Goal: Communication & Community: Answer question/provide support

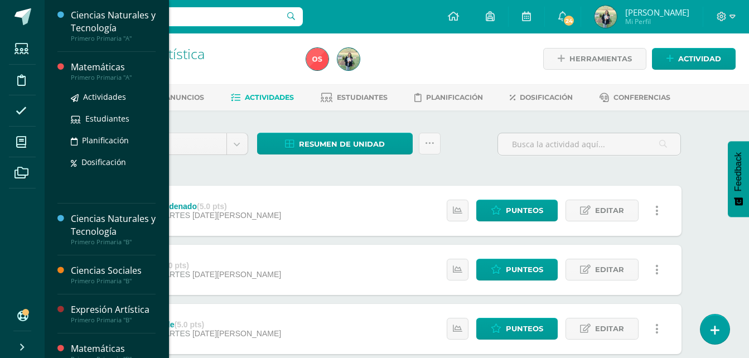
click at [101, 74] on div "Primero Primaria "A"" at bounding box center [113, 78] width 85 height 8
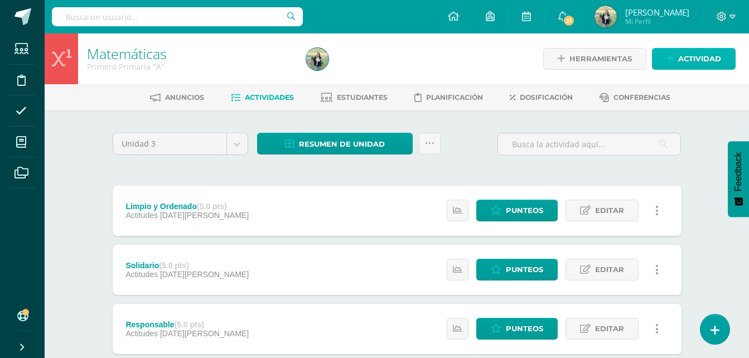
click at [688, 62] on span "Actividad" at bounding box center [699, 59] width 43 height 21
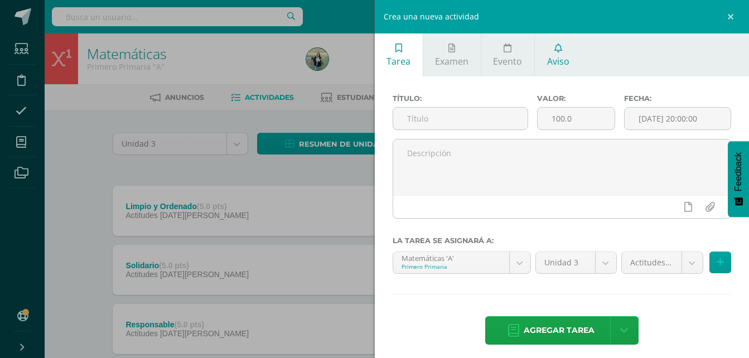
click at [560, 61] on span "Aviso" at bounding box center [558, 61] width 22 height 12
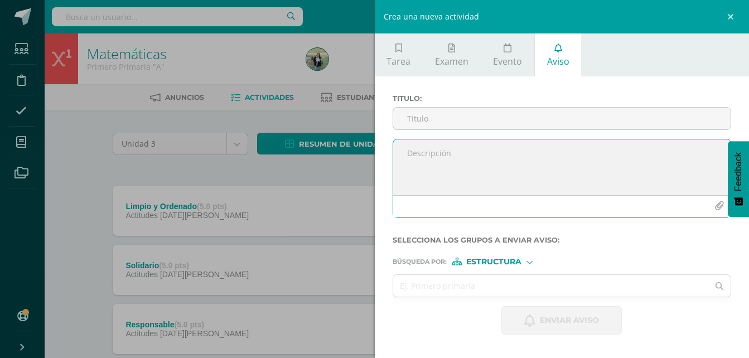
click at [450, 160] on textarea at bounding box center [562, 167] width 338 height 56
paste textarea "¡Felicitaciones, aprobaste tu evaluación de MATERIA, por lo que NO necesitas as…"
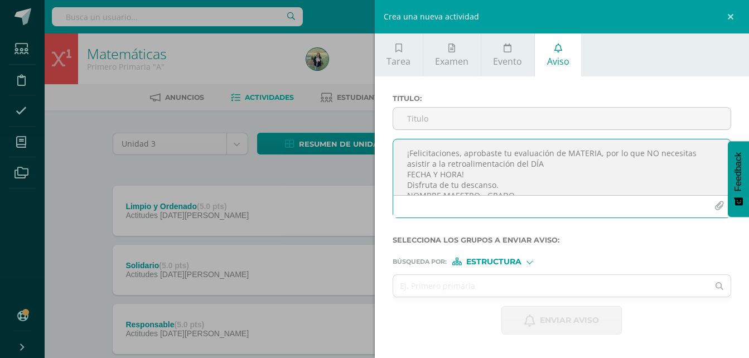
scroll to position [6, 0]
click at [594, 149] on textarea "¡Felicitaciones, aprobaste tu evaluación de MATERIA, por lo que NO necesitas as…" at bounding box center [562, 167] width 338 height 56
click at [546, 161] on textarea "¡Felicitaciones, aprobaste tu evaluación de MATEMÁTICAS, por lo que NO necesita…" at bounding box center [562, 167] width 338 height 56
click at [483, 169] on textarea "¡Felicitaciones, aprobaste tu evaluación de MATEMÁTICAS, por lo que NO necesita…" at bounding box center [562, 167] width 338 height 56
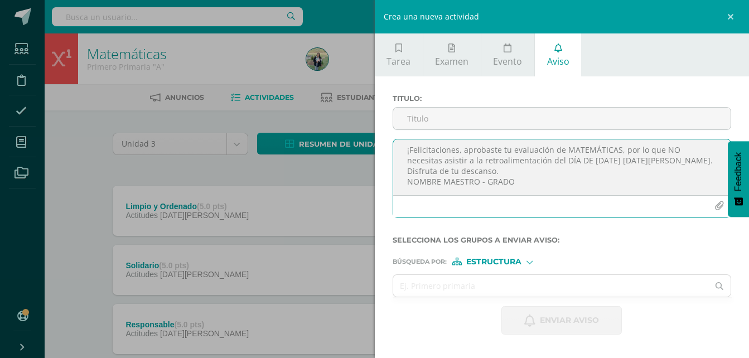
click at [514, 185] on textarea "¡Felicitaciones, aprobaste tu evaluación de MATEMÁTICAS, por lo que NO necesita…" at bounding box center [562, 167] width 338 height 56
click at [622, 167] on textarea "¡Felicitaciones, aprobaste tu evaluación de MATEMÁTICAS, por lo que NO necesita…" at bounding box center [562, 167] width 338 height 56
type textarea "¡Felicitaciones, aprobaste tu evaluación de MATEMÁTICAS, por lo que NO necesita…"
click at [501, 283] on input "text" at bounding box center [551, 286] width 316 height 22
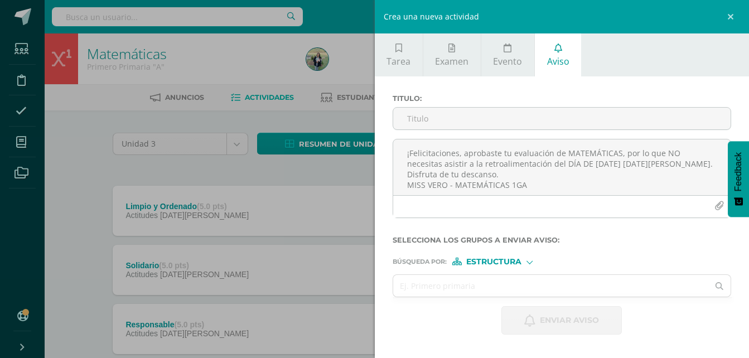
click at [528, 259] on div at bounding box center [530, 261] width 6 height 6
click at [495, 289] on span "Persona" at bounding box center [498, 291] width 40 height 6
click at [511, 265] on div "Persona" at bounding box center [494, 262] width 84 height 8
click at [495, 274] on span "Estructura" at bounding box center [507, 276] width 55 height 6
click at [514, 262] on span "Estructura" at bounding box center [493, 262] width 55 height 6
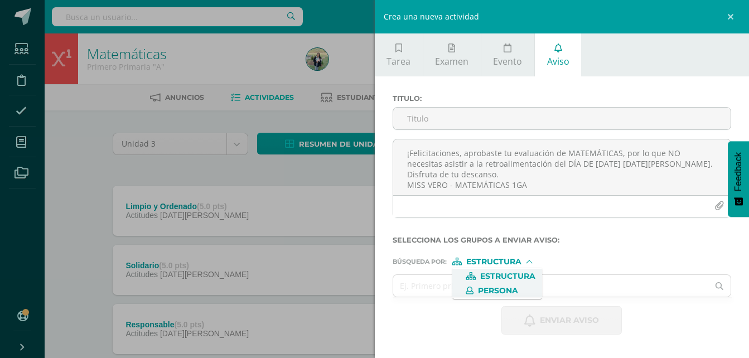
click at [491, 292] on span "Persona" at bounding box center [498, 291] width 40 height 6
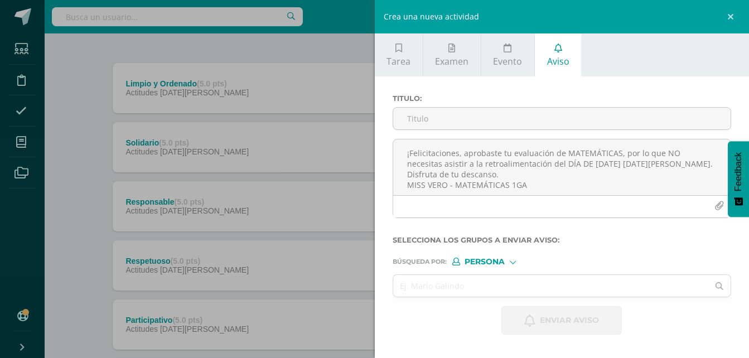
scroll to position [155, 0]
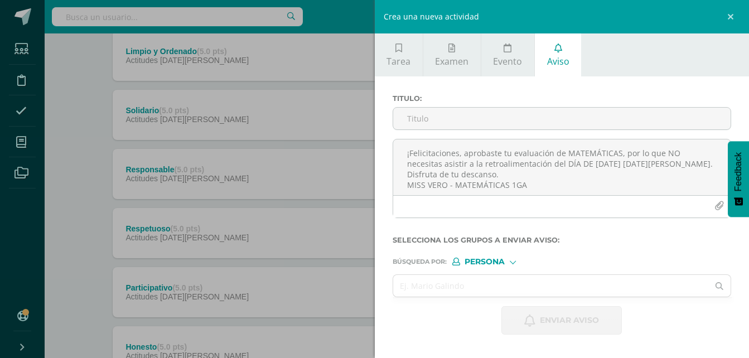
click at [488, 284] on input "text" at bounding box center [551, 286] width 316 height 22
click at [513, 262] on div at bounding box center [513, 261] width 6 height 6
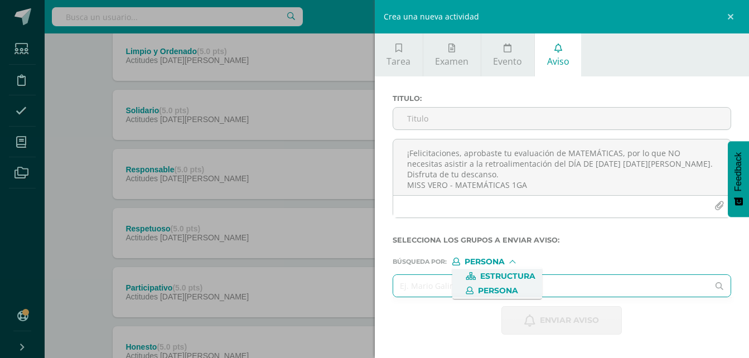
click at [505, 273] on span "Estructura" at bounding box center [507, 276] width 55 height 6
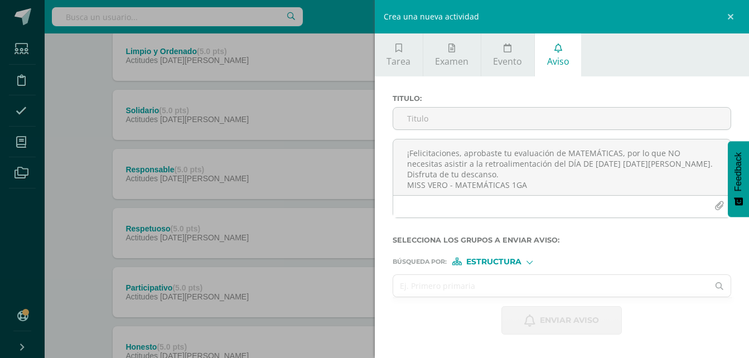
click at [476, 285] on input "text" at bounding box center [551, 286] width 316 height 22
type input "S"
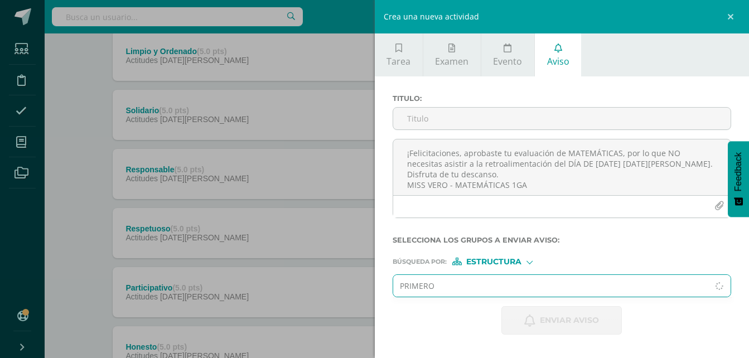
type input "PRIMERO"
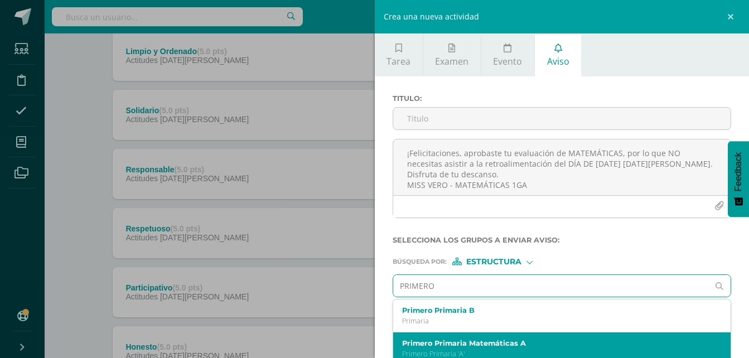
click at [452, 346] on label "Primero Primaria Matemáticas A" at bounding box center [555, 343] width 306 height 8
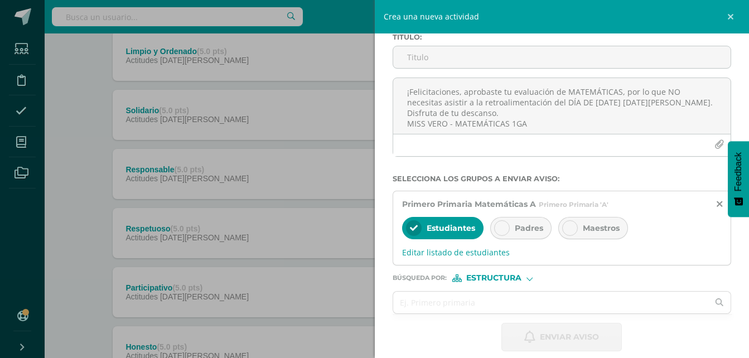
scroll to position [73, 0]
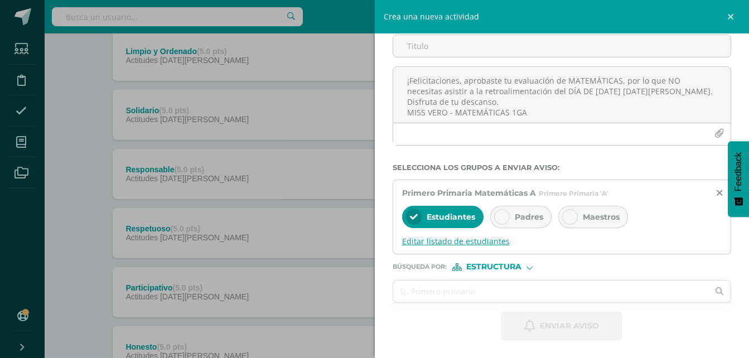
click at [474, 239] on span "Editar listado de estudiantes" at bounding box center [562, 241] width 320 height 11
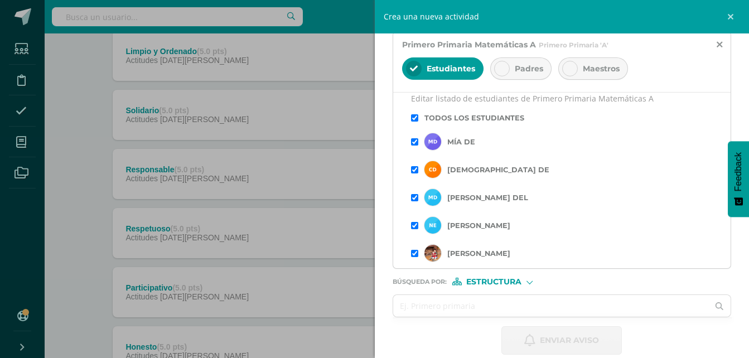
scroll to position [222, 0]
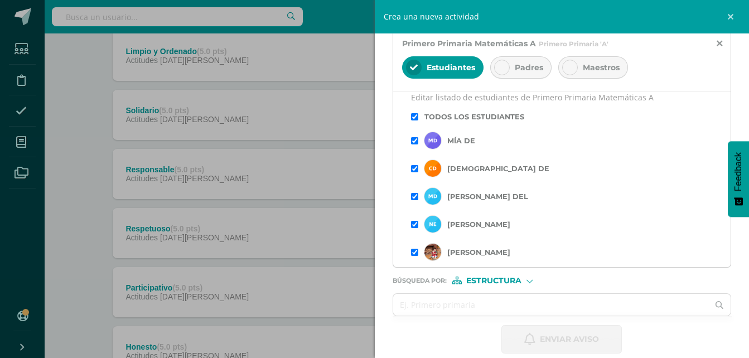
click at [414, 170] on input "checkbox" at bounding box center [414, 168] width 7 height 7
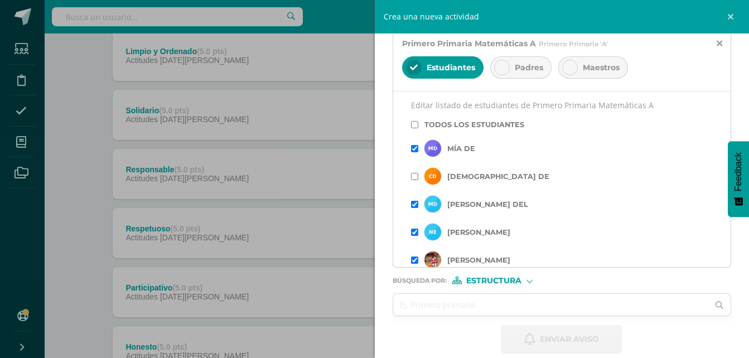
click at [414, 204] on input "checkbox" at bounding box center [414, 204] width 7 height 7
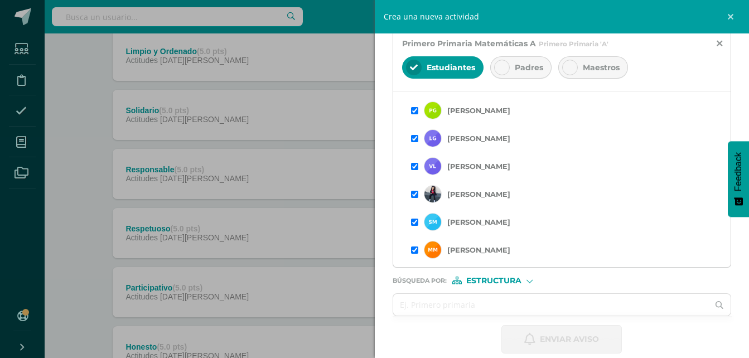
scroll to position [180, 0]
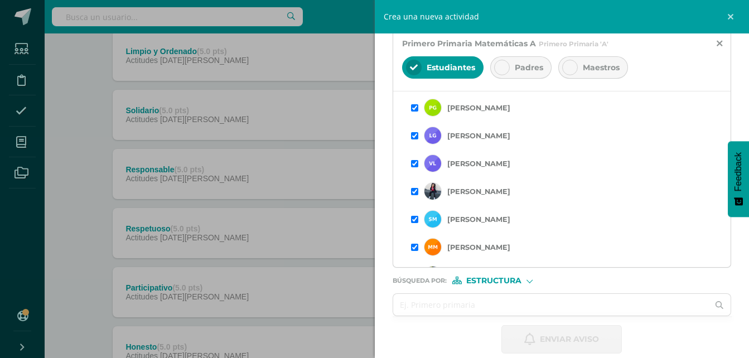
click at [414, 192] on input "checkbox" at bounding box center [414, 191] width 7 height 7
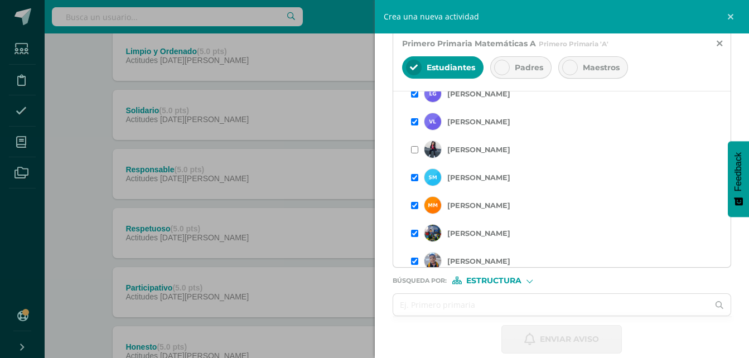
scroll to position [258, 0]
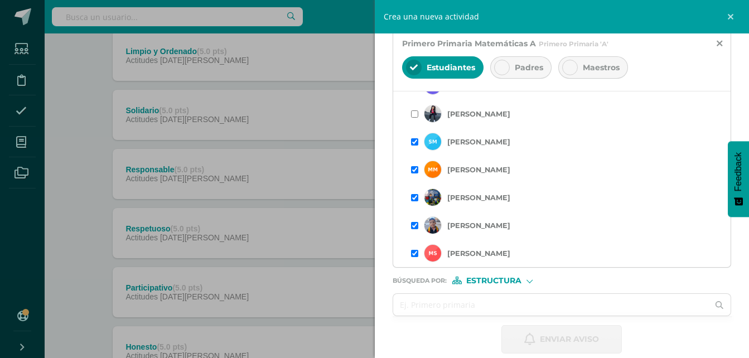
click at [502, 68] on icon at bounding box center [502, 68] width 8 height 8
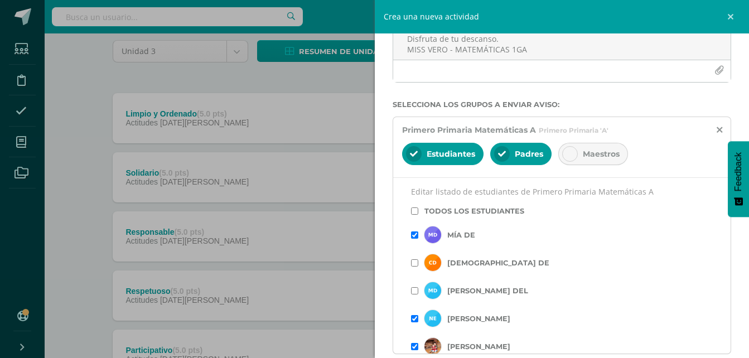
scroll to position [235, 0]
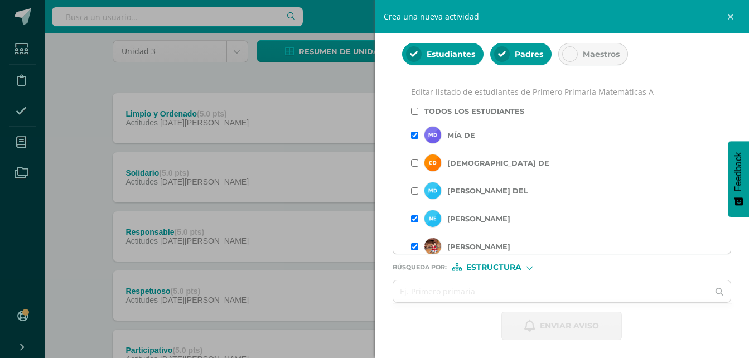
click at [673, 60] on div "Estudiantes Padres Maestros" at bounding box center [562, 55] width 320 height 27
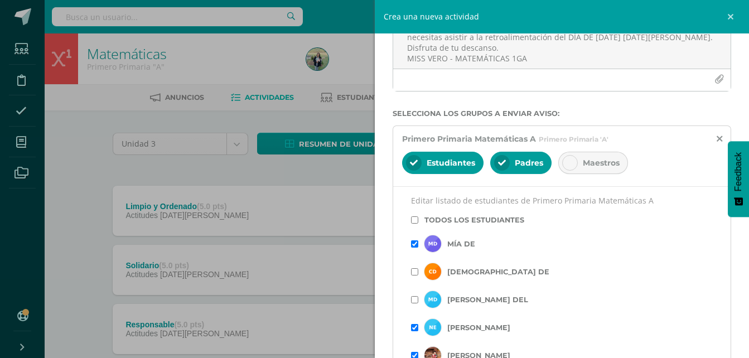
scroll to position [32, 0]
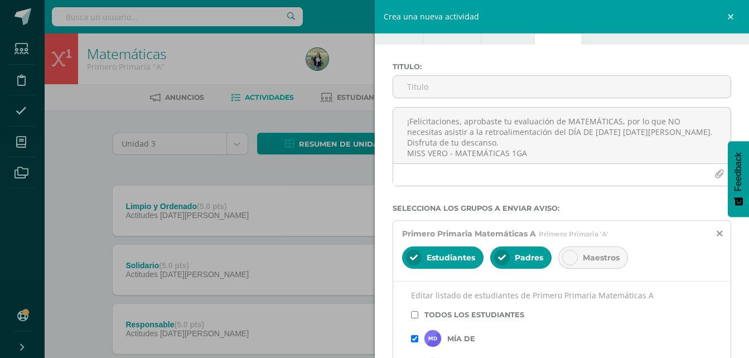
click at [626, 319] on div "Todos los estudiantes" at bounding box center [562, 315] width 302 height 20
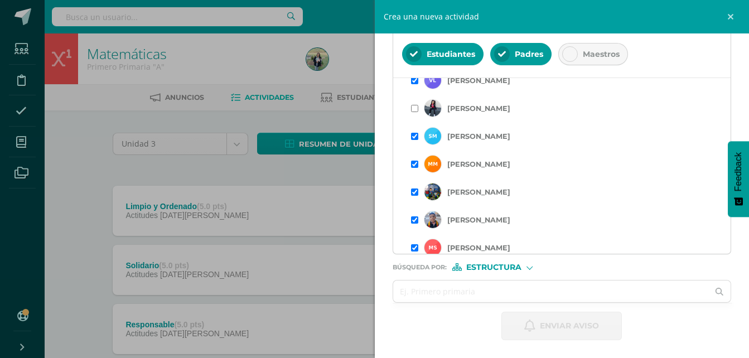
scroll to position [258, 0]
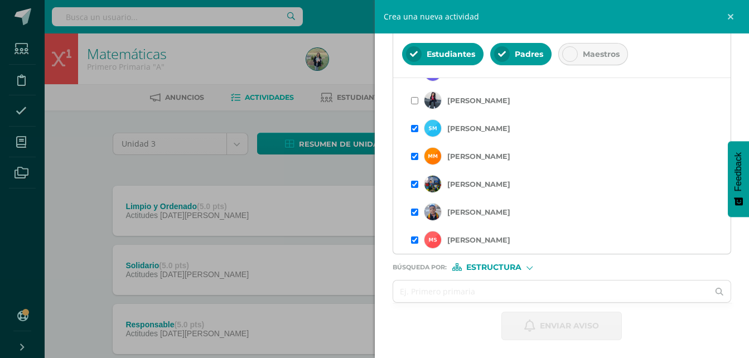
click at [697, 264] on label "Búsqueda por : Estructura Estructura Persona" at bounding box center [562, 267] width 339 height 8
click at [566, 287] on input "text" at bounding box center [551, 292] width 316 height 22
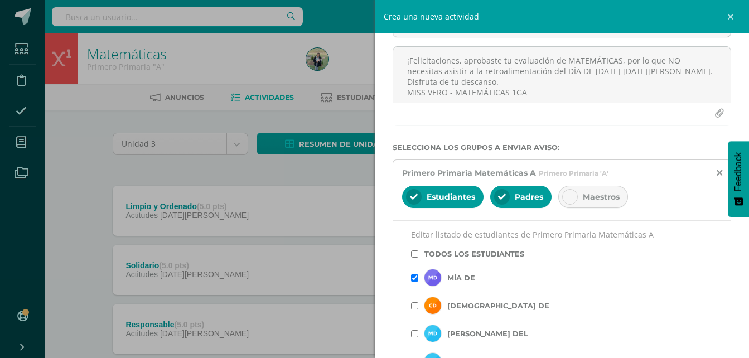
scroll to position [87, 0]
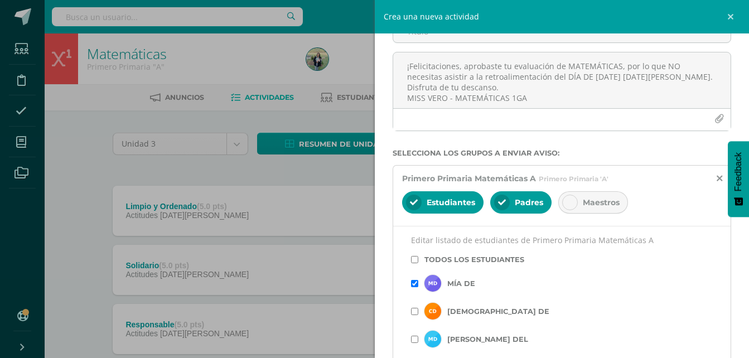
click at [570, 158] on form "Titulo : ¡Felicitaciones, aprobaste tu evaluación de MATEMÁTICAS, por lo que NO…" at bounding box center [562, 247] width 339 height 481
click at [519, 205] on span "Padres" at bounding box center [529, 202] width 28 height 10
click at [672, 249] on div "Editar listado de estudiantes de Primero Primaria Matemáticas A Todos los estud…" at bounding box center [562, 314] width 338 height 176
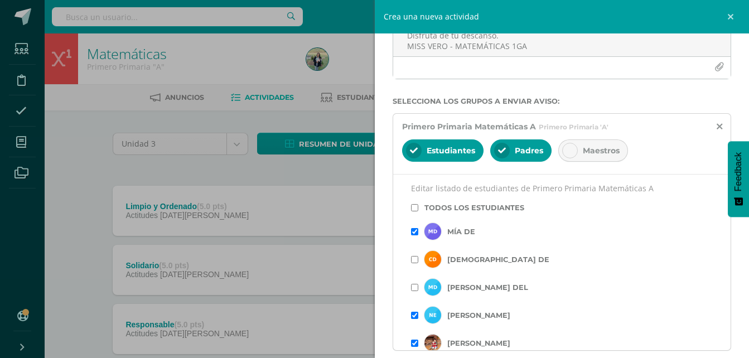
scroll to position [235, 0]
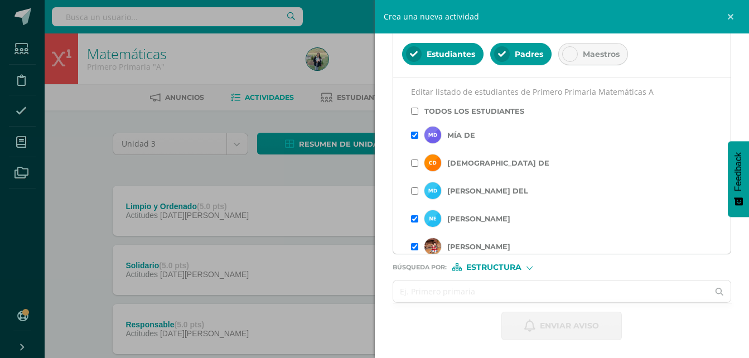
click at [499, 291] on input "text" at bounding box center [551, 292] width 316 height 22
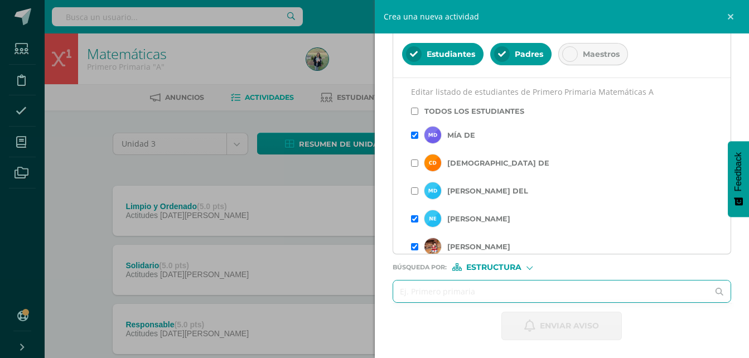
type input "f"
click at [497, 291] on input "f" at bounding box center [551, 292] width 316 height 22
type input "´primer"
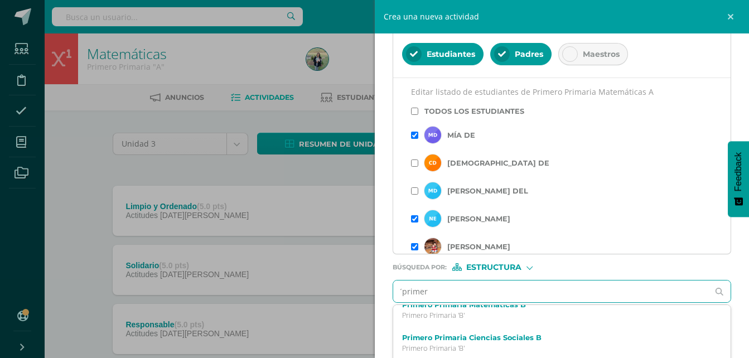
scroll to position [84, 0]
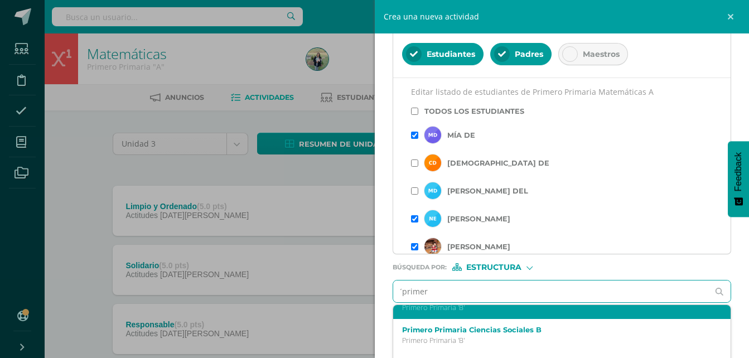
click at [538, 310] on p "Primero Primaria 'B'" at bounding box center [555, 307] width 306 height 9
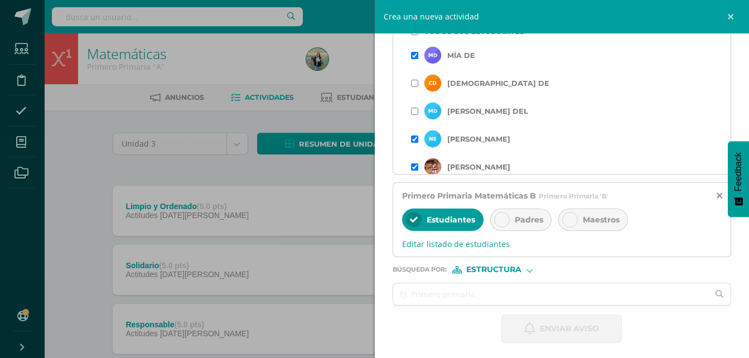
scroll to position [318, 0]
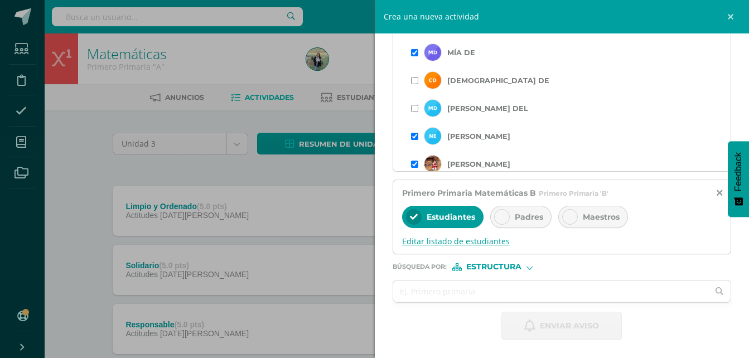
click at [470, 240] on span "Editar listado de estudiantes" at bounding box center [562, 241] width 320 height 11
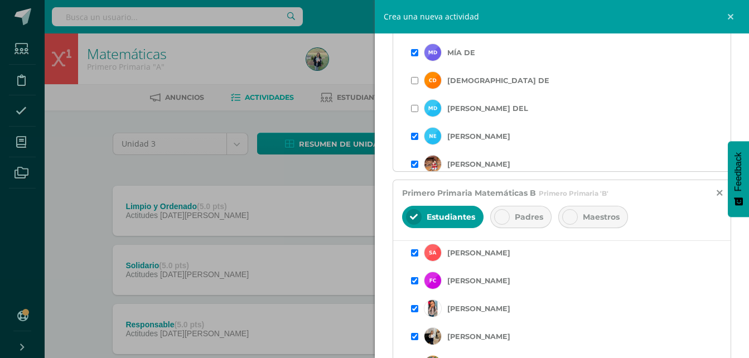
scroll to position [9, 0]
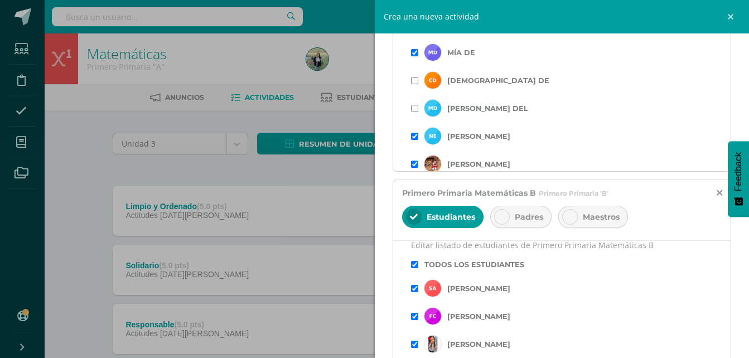
click at [414, 252] on div "Editar listado de estudiantes de Primero Primaria Matemáticas B Todos los estud…" at bounding box center [562, 328] width 338 height 176
click at [414, 267] on input "checkbox" at bounding box center [414, 264] width 7 height 7
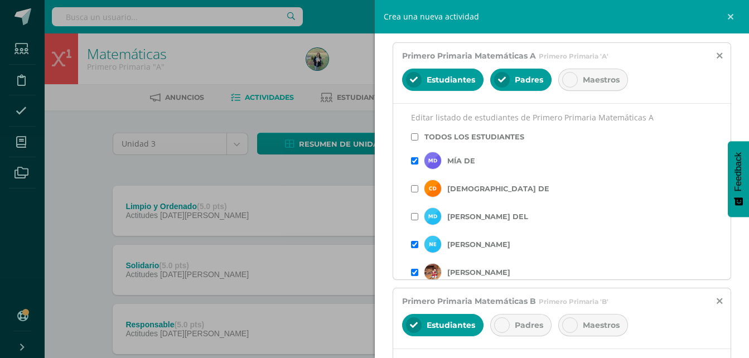
scroll to position [177, 0]
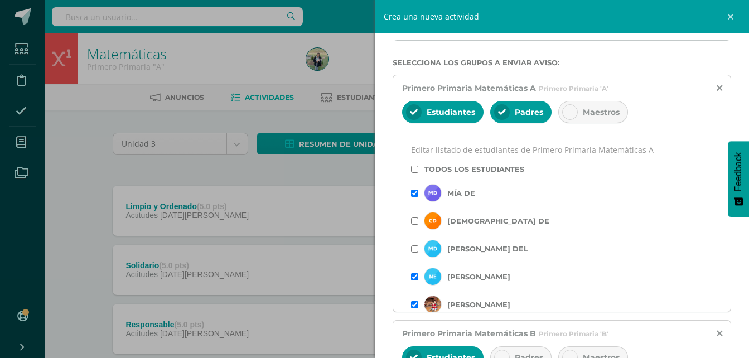
click at [414, 170] on input "checkbox" at bounding box center [414, 169] width 7 height 7
click at [416, 195] on input "checkbox" at bounding box center [414, 193] width 7 height 7
click at [414, 276] on input "checkbox" at bounding box center [414, 276] width 7 height 7
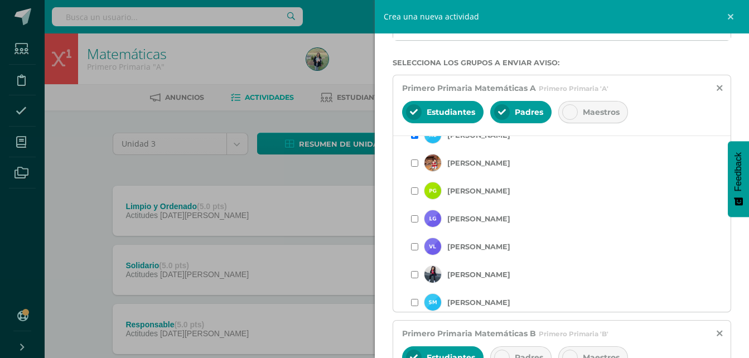
scroll to position [143, 0]
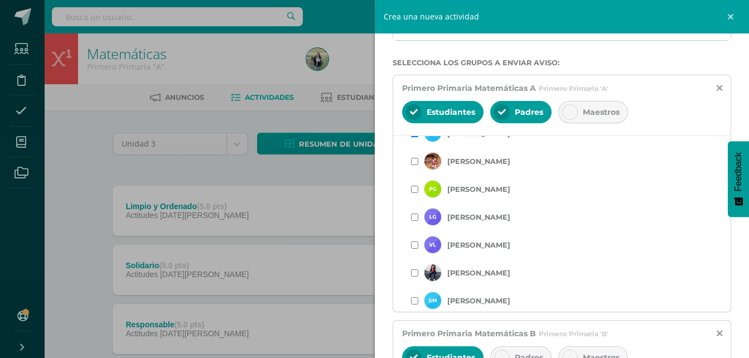
drag, startPoint x: 416, startPoint y: 163, endPoint x: 416, endPoint y: 191, distance: 28.4
click at [416, 191] on div "Editar listado de estudiantes de Primero Primaria Matemáticas A Todos los estud…" at bounding box center [562, 224] width 338 height 176
click at [416, 191] on input "checkbox" at bounding box center [414, 189] width 7 height 7
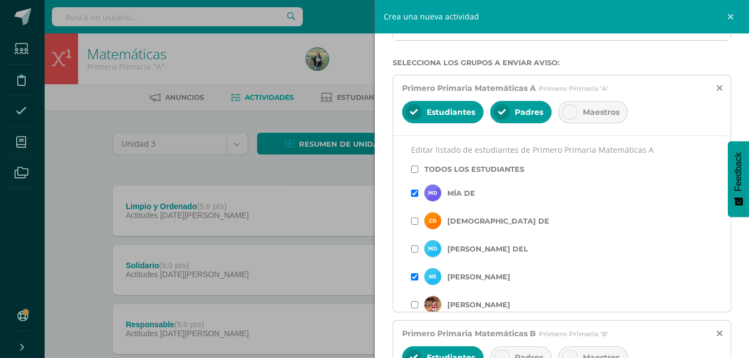
click at [414, 307] on input "checkbox" at bounding box center [414, 304] width 7 height 7
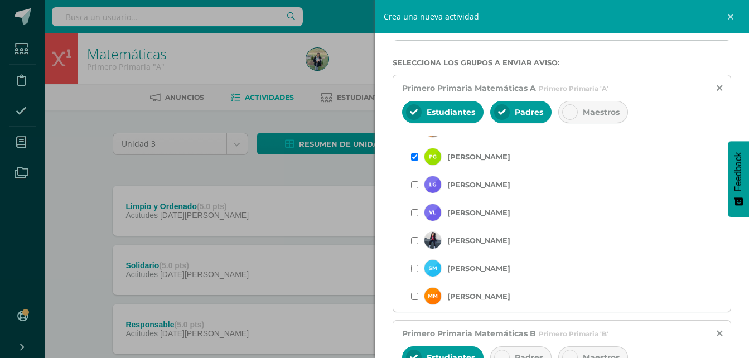
scroll to position [177, 0]
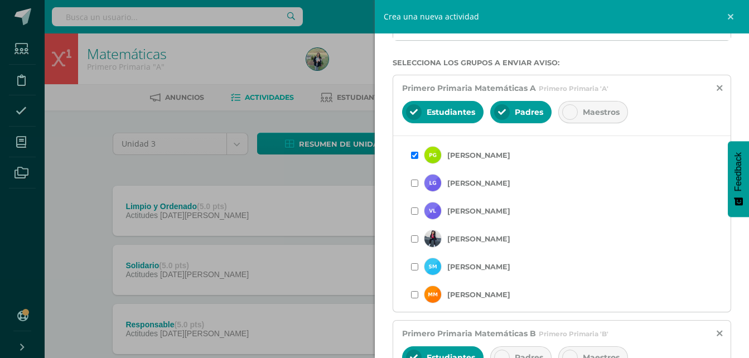
click at [416, 185] on input "checkbox" at bounding box center [414, 183] width 7 height 7
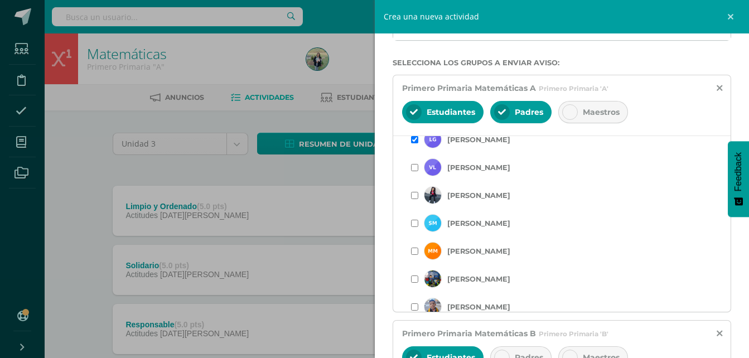
scroll to position [225, 0]
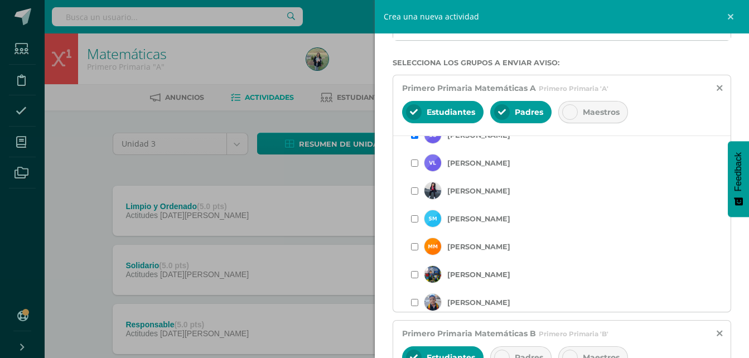
click at [414, 166] on input "checkbox" at bounding box center [414, 163] width 7 height 7
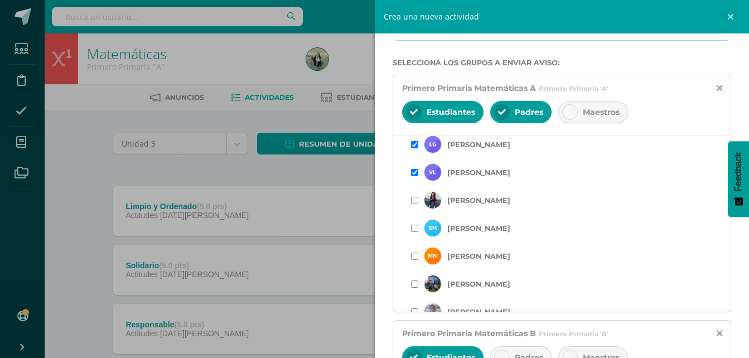
scroll to position [238, 0]
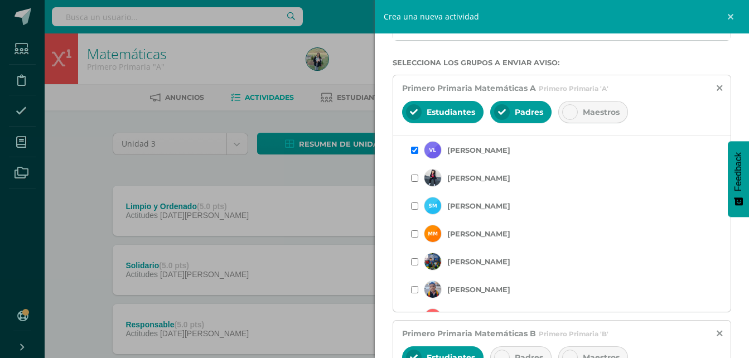
click at [416, 208] on input "checkbox" at bounding box center [414, 205] width 7 height 7
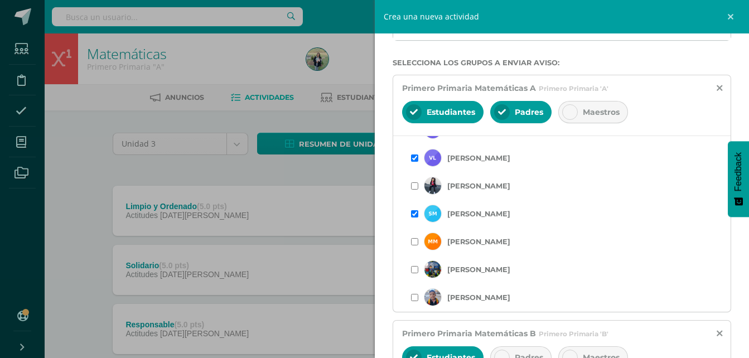
scroll to position [258, 0]
click at [414, 216] on input "checkbox" at bounding box center [414, 214] width 7 height 7
click at [413, 243] on input "checkbox" at bounding box center [414, 242] width 7 height 7
click at [413, 271] on input "checkbox" at bounding box center [414, 270] width 7 height 7
click at [414, 301] on input "checkbox" at bounding box center [414, 298] width 7 height 7
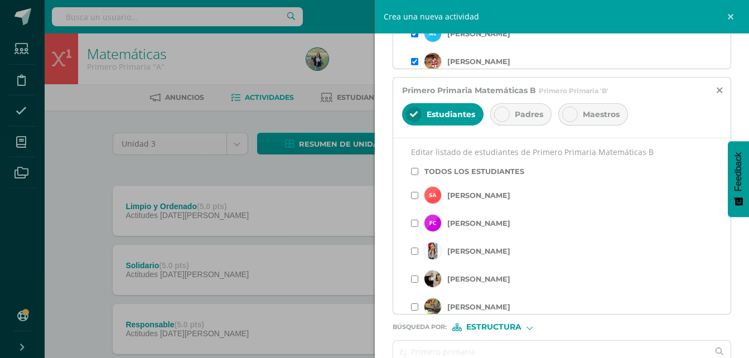
scroll to position [423, 0]
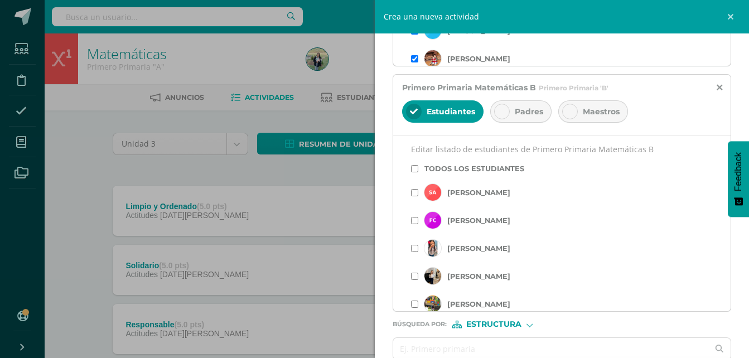
click at [499, 118] on div at bounding box center [502, 112] width 16 height 16
click at [416, 192] on input "checkbox" at bounding box center [414, 192] width 7 height 7
click at [415, 220] on input "checkbox" at bounding box center [414, 220] width 7 height 7
click at [413, 250] on input "checkbox" at bounding box center [414, 248] width 7 height 7
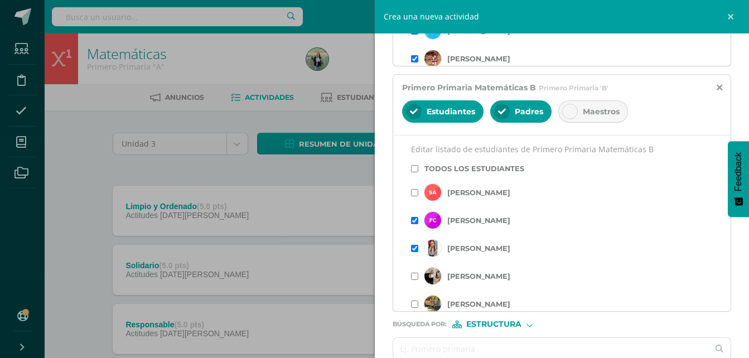
click at [417, 283] on div "Madelyn Esquivel" at bounding box center [562, 276] width 302 height 28
drag, startPoint x: 415, startPoint y: 276, endPoint x: 414, endPoint y: 306, distance: 29.6
click at [414, 306] on div "Editar listado de estudiantes de Primero Primaria Matemáticas B Todos los estud…" at bounding box center [562, 223] width 338 height 176
click at [414, 306] on input "checkbox" at bounding box center [414, 304] width 7 height 7
click at [415, 277] on input "checkbox" at bounding box center [414, 276] width 7 height 7
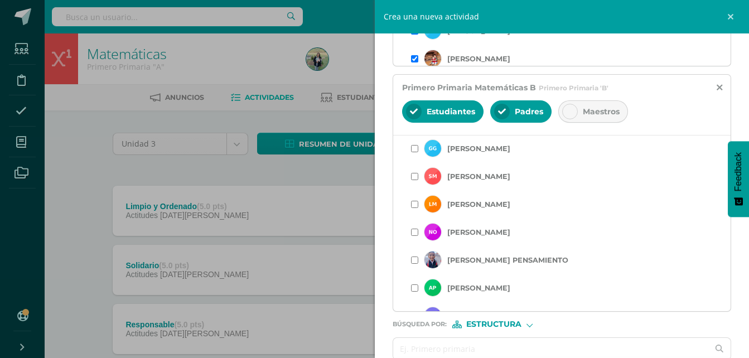
scroll to position [187, 0]
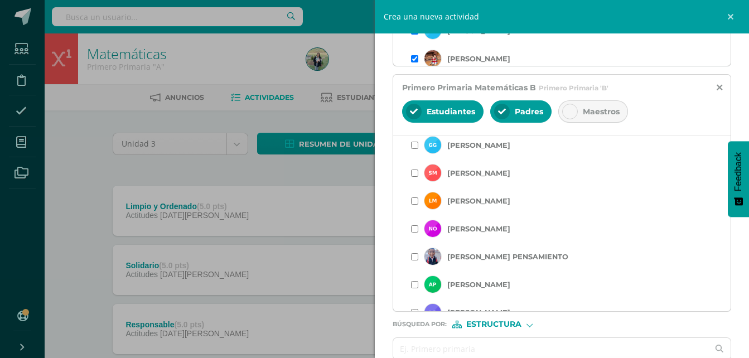
click at [417, 147] on input "checkbox" at bounding box center [414, 145] width 7 height 7
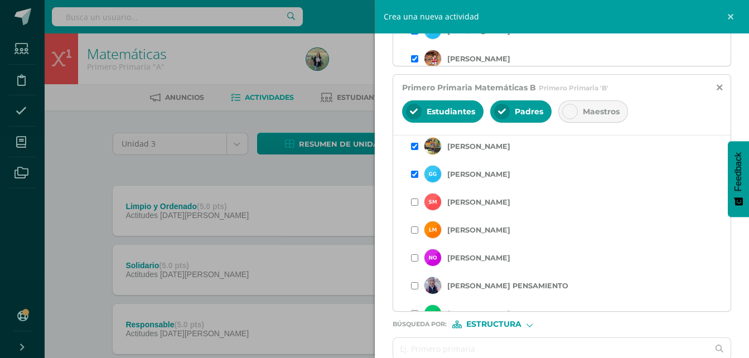
scroll to position [161, 0]
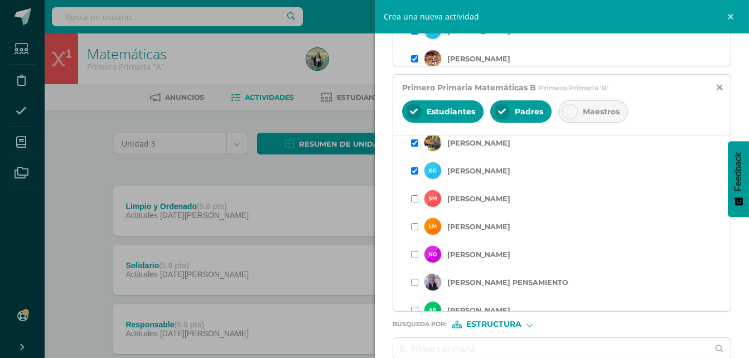
click at [414, 199] on input "checkbox" at bounding box center [414, 198] width 7 height 7
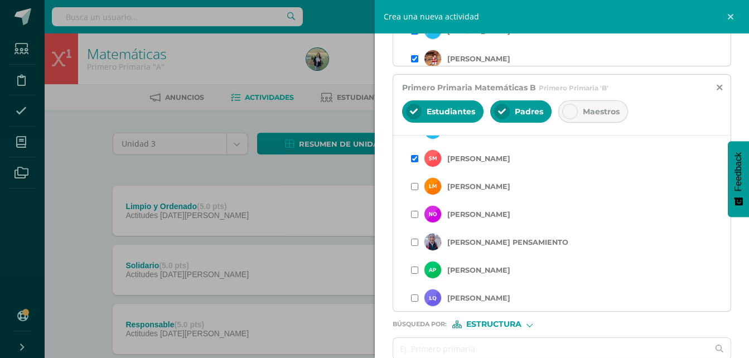
scroll to position [203, 0]
click at [416, 184] on input "checkbox" at bounding box center [414, 184] width 7 height 7
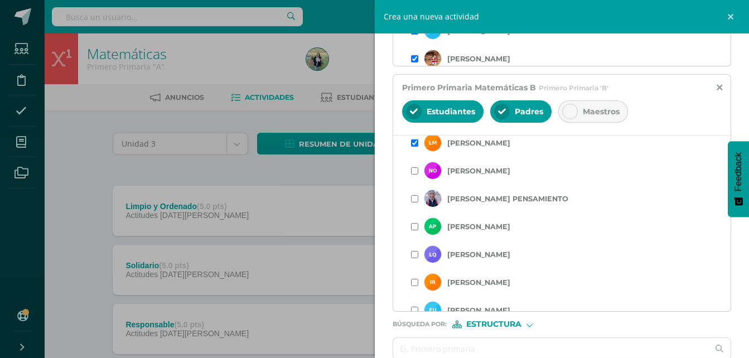
scroll to position [251, 0]
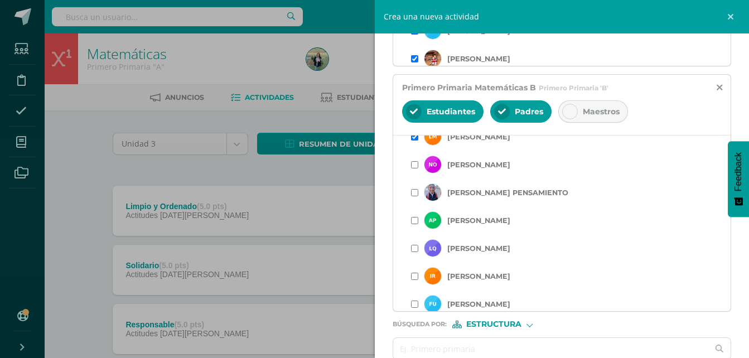
click at [414, 192] on input "checkbox" at bounding box center [414, 192] width 7 height 7
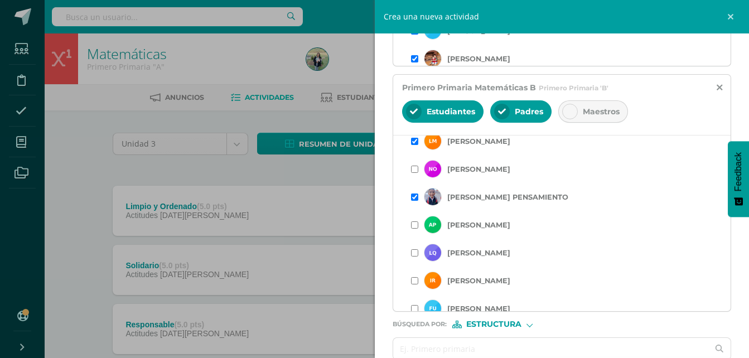
scroll to position [258, 0]
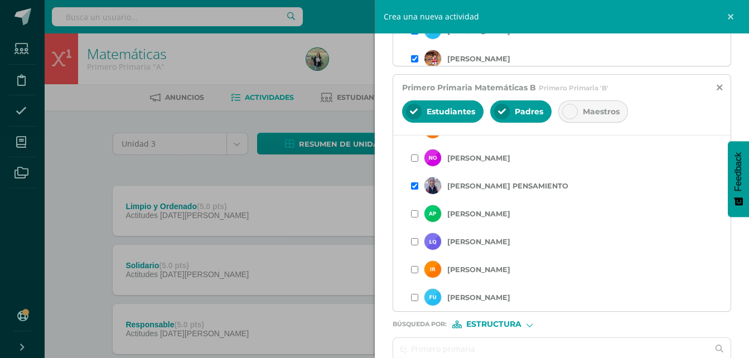
click at [414, 216] on input "checkbox" at bounding box center [414, 213] width 7 height 7
click at [415, 244] on input "checkbox" at bounding box center [414, 241] width 7 height 7
click at [413, 274] on div "Ian Rosales" at bounding box center [562, 269] width 302 height 28
click at [415, 272] on input "checkbox" at bounding box center [414, 269] width 7 height 7
click at [414, 295] on input "checkbox" at bounding box center [414, 297] width 7 height 7
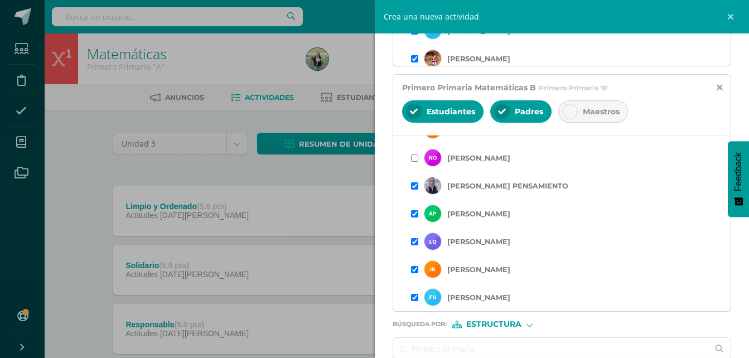
scroll to position [481, 0]
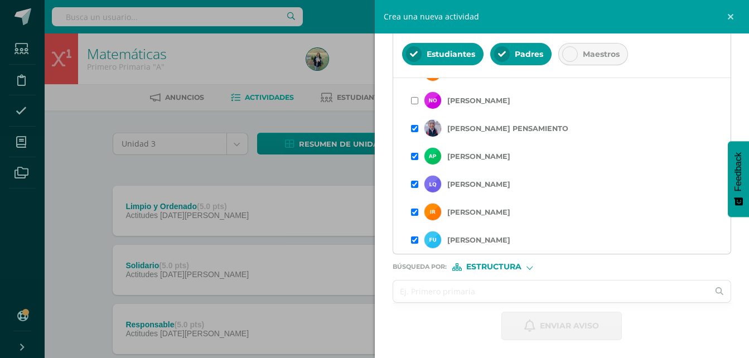
click at [487, 295] on input "text" at bounding box center [551, 292] width 316 height 22
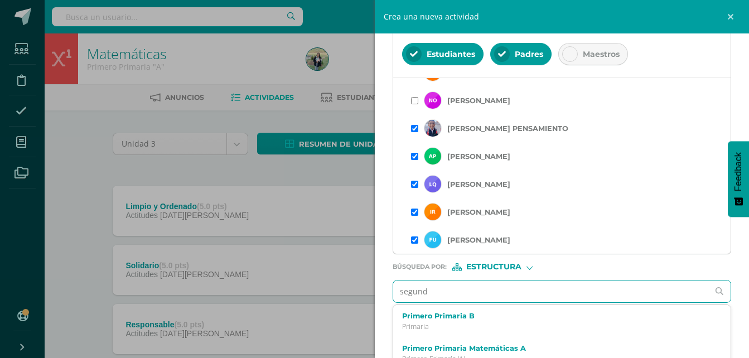
type input "segundo"
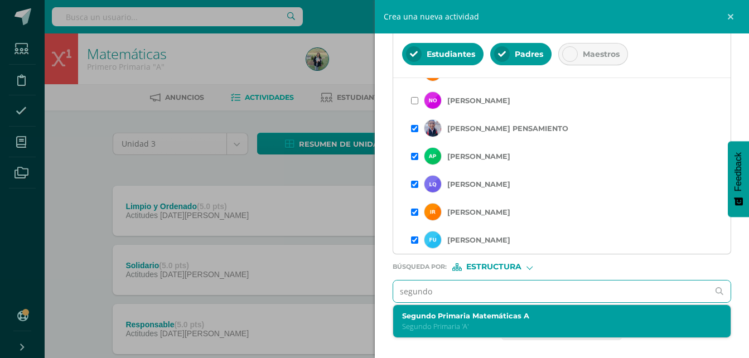
click at [514, 330] on p "Segundo Primaria 'A'" at bounding box center [555, 326] width 306 height 9
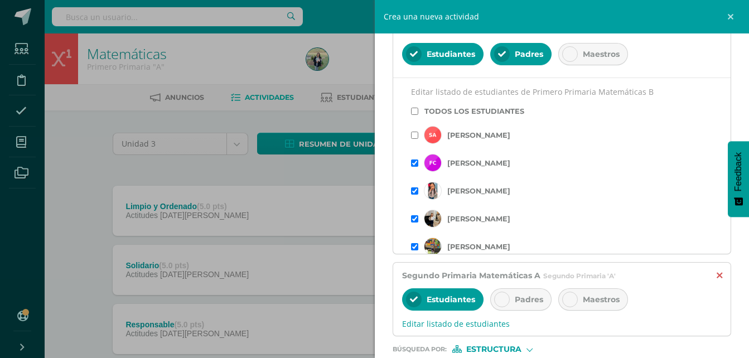
click at [717, 275] on icon at bounding box center [720, 275] width 6 height 9
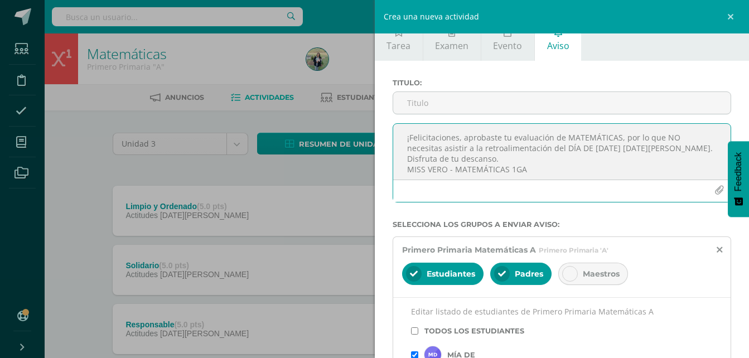
scroll to position [14, 0]
click at [544, 169] on textarea "¡Felicitaciones, aprobaste tu evaluación de MATEMÁTICAS, por lo que NO necesita…" at bounding box center [562, 152] width 338 height 56
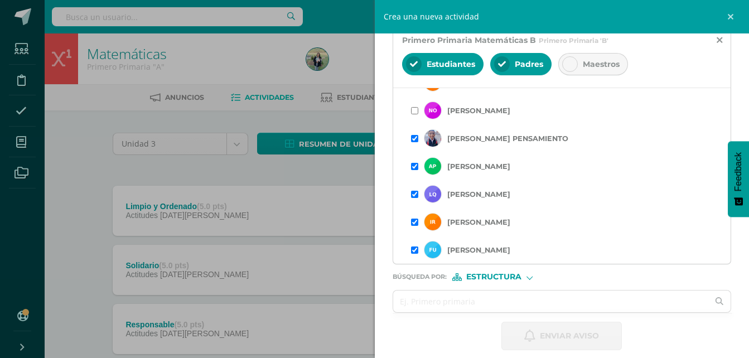
scroll to position [481, 0]
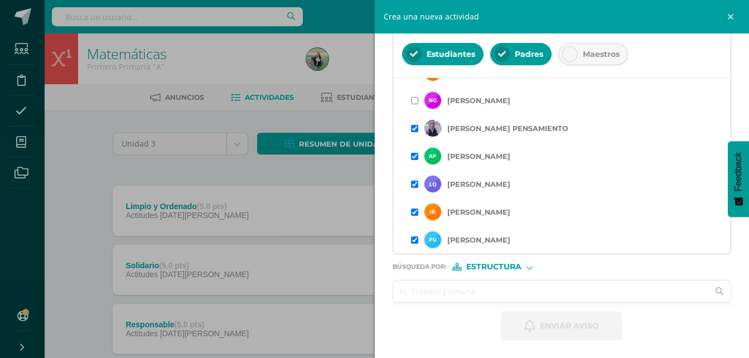
type textarea "¡Felicitaciones, aprobaste tu evaluación de MATEMÁTICAS, por lo que NO necesita…"
click at [578, 290] on input "text" at bounding box center [551, 292] width 316 height 22
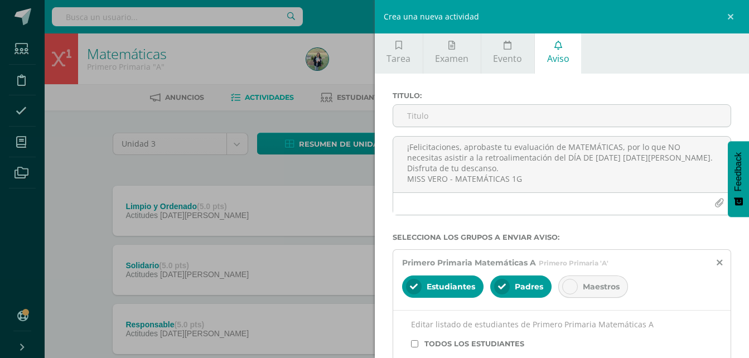
scroll to position [0, 0]
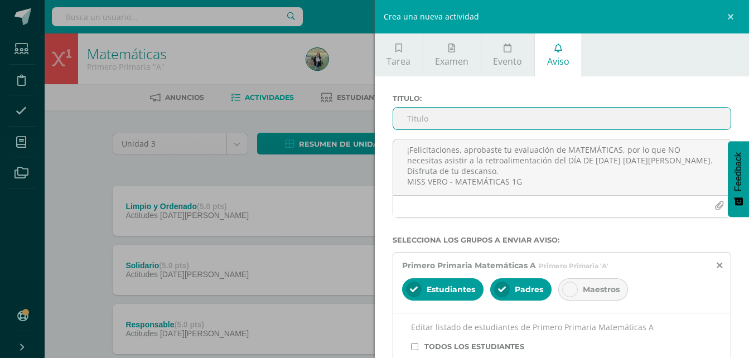
click at [499, 115] on input "Titulo :" at bounding box center [562, 119] width 338 height 22
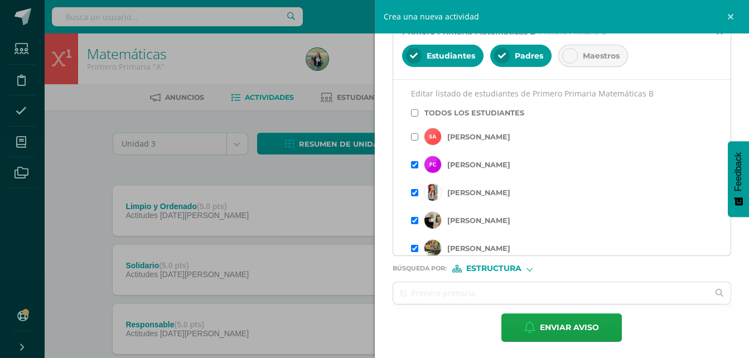
scroll to position [481, 0]
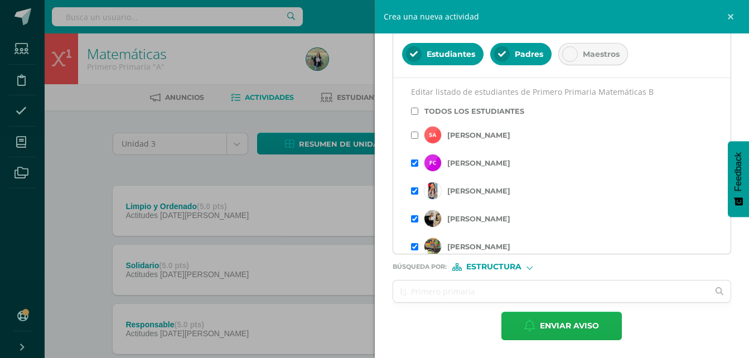
type input "RETROALIMENTACIÓN -"
click at [574, 322] on span "Enviar aviso" at bounding box center [569, 325] width 59 height 27
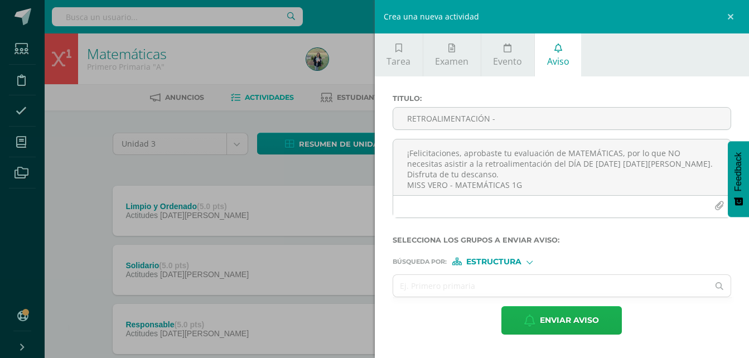
scroll to position [0, 0]
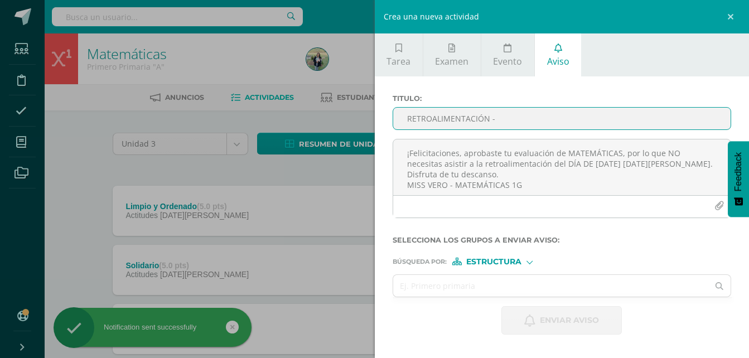
click at [446, 117] on input "RETROALIMENTACIÓN -" at bounding box center [562, 119] width 338 height 22
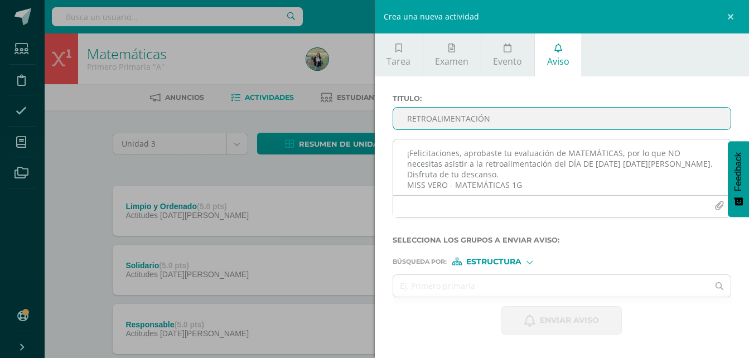
type input "RETROALIMENTACIÓN"
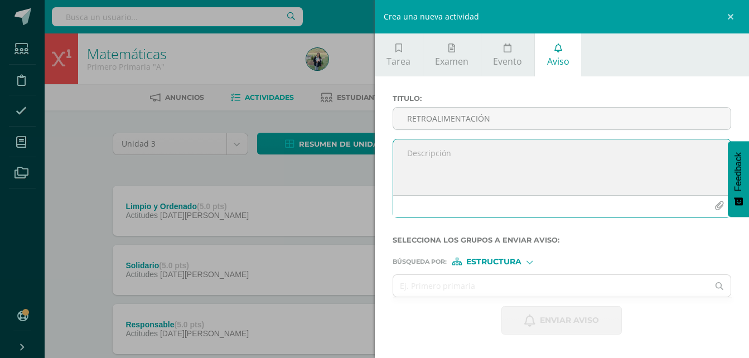
click at [418, 161] on textarea at bounding box center [562, 167] width 338 height 56
paste textarea "¡Felicitaciones, aprobaste tu evaluación de MATERIA, por lo que NO necesitas as…"
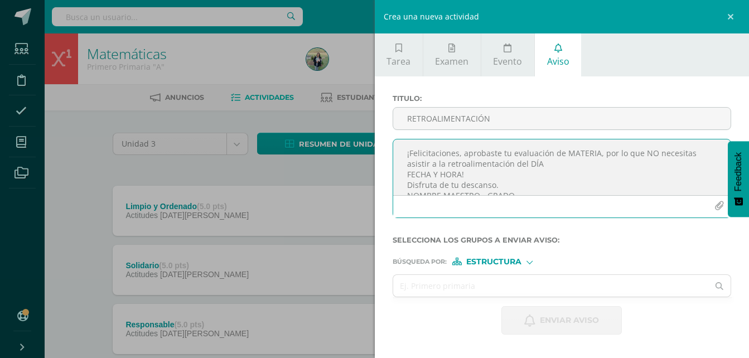
scroll to position [6, 0]
click at [594, 148] on textarea "¡Felicitaciones, aprobaste tu evaluación de MATERIA, por lo que NO necesitas as…" at bounding box center [562, 167] width 338 height 56
click at [498, 175] on textarea "¡Felicitaciones, aprobaste tu evaluación de MATEMÁTICAS, por lo que NO necesita…" at bounding box center [562, 167] width 338 height 56
click at [487, 173] on textarea "¡Felicitaciones, aprobaste tu evaluación de MATEMÁTICAS, por lo que NO necesita…" at bounding box center [562, 167] width 338 height 56
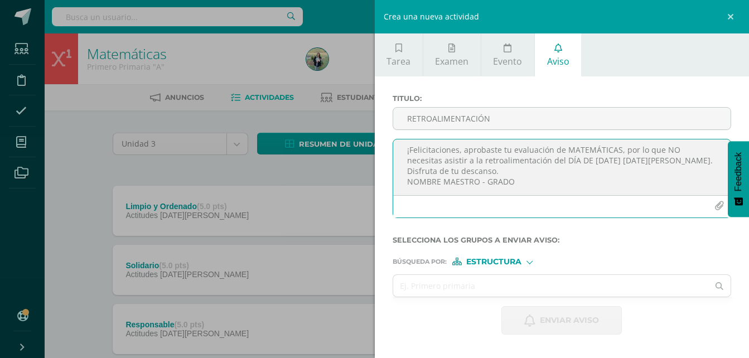
drag, startPoint x: 513, startPoint y: 182, endPoint x: 404, endPoint y: 180, distance: 108.8
click at [404, 180] on textarea "¡Felicitaciones, aprobaste tu evaluación de MATEMÁTICAS, por lo que NO necesita…" at bounding box center [562, 167] width 338 height 56
type textarea "¡Felicitaciones, aprobaste tu evaluación de MATEMÁTICAS, por lo que NO necesita…"
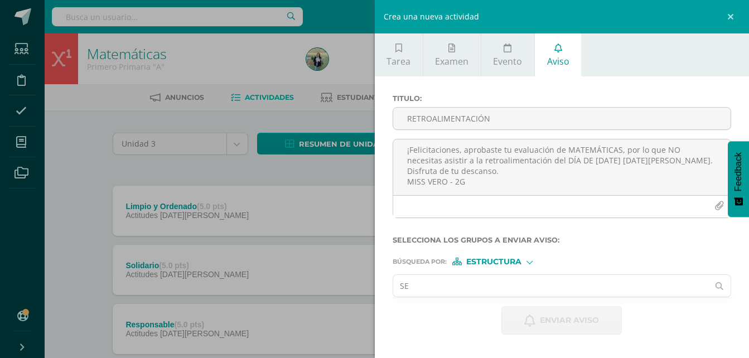
click at [483, 282] on input "SE" at bounding box center [551, 286] width 316 height 22
type input "SEG"
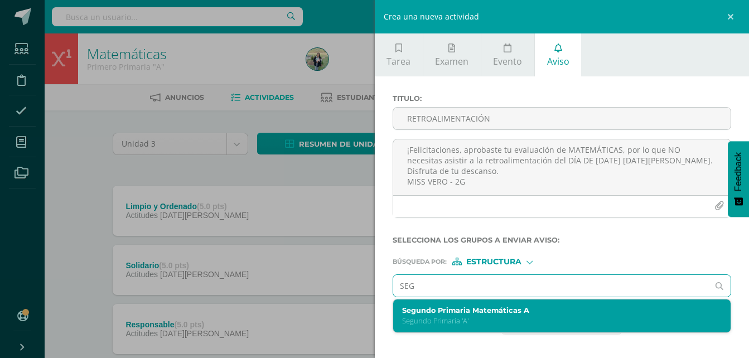
click at [452, 311] on label "Segundo Primaria Matemáticas A" at bounding box center [555, 310] width 306 height 8
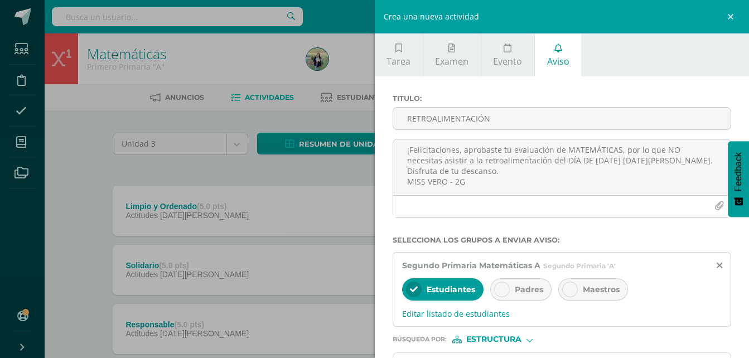
scroll to position [6, 0]
click at [501, 291] on icon at bounding box center [502, 290] width 8 height 8
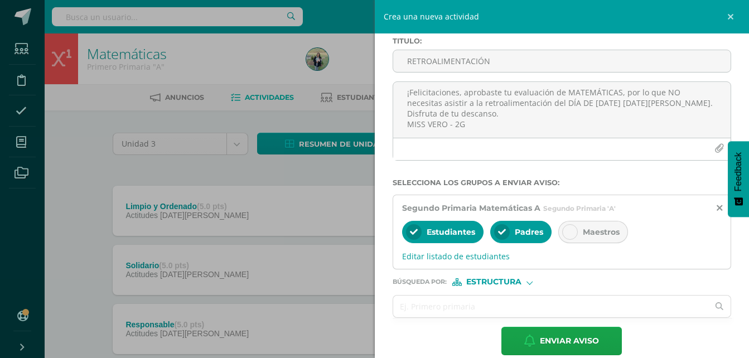
scroll to position [73, 0]
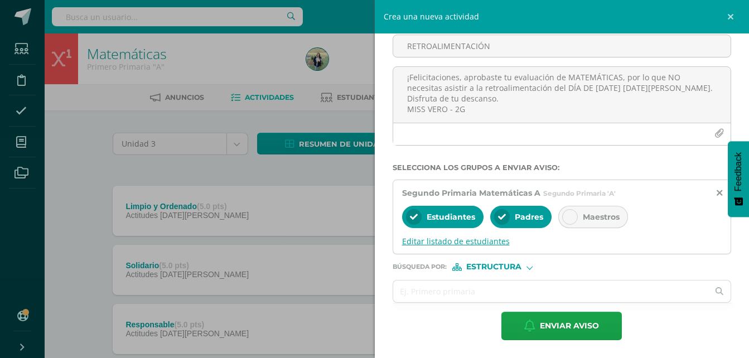
click at [460, 240] on span "Editar listado de estudiantes" at bounding box center [562, 241] width 320 height 11
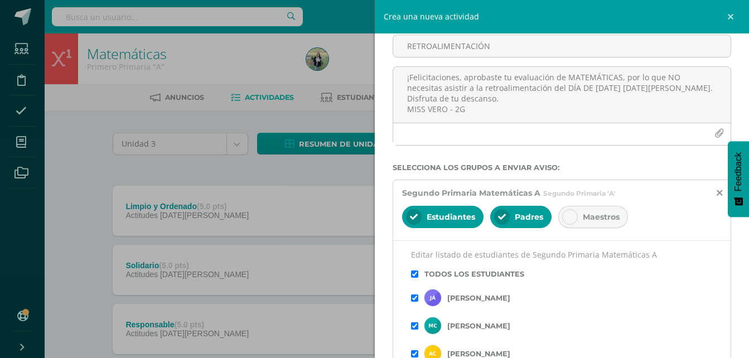
click at [416, 275] on input "checkbox" at bounding box center [414, 274] width 7 height 7
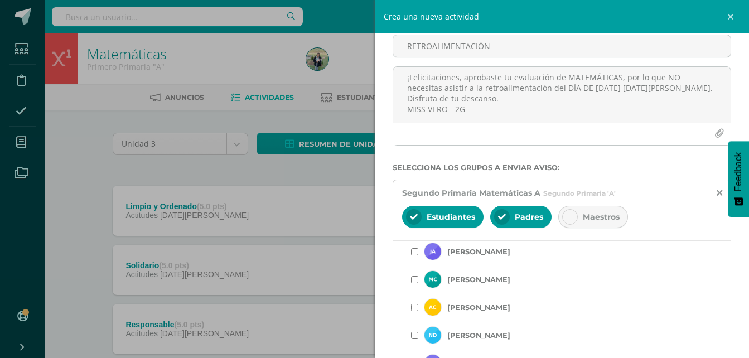
scroll to position [8, 0]
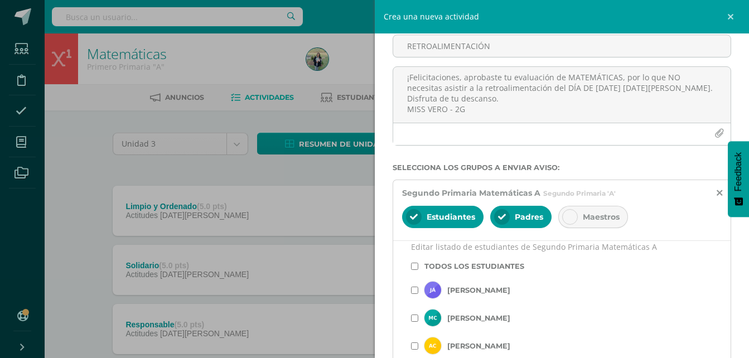
click at [415, 291] on input "checkbox" at bounding box center [414, 290] width 7 height 7
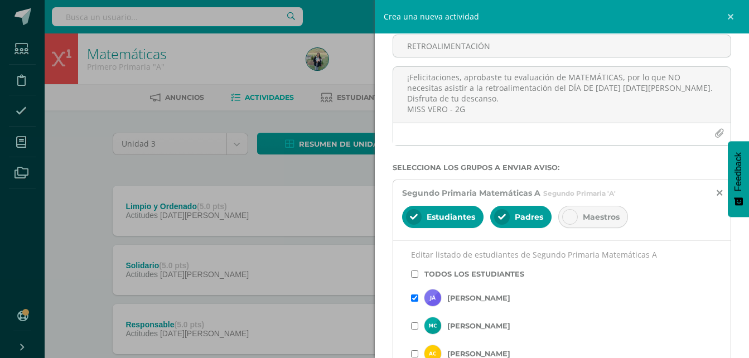
click at [417, 327] on input "checkbox" at bounding box center [414, 325] width 7 height 7
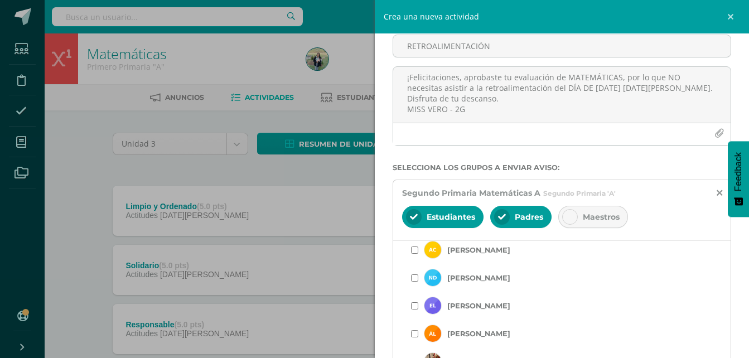
scroll to position [100, 0]
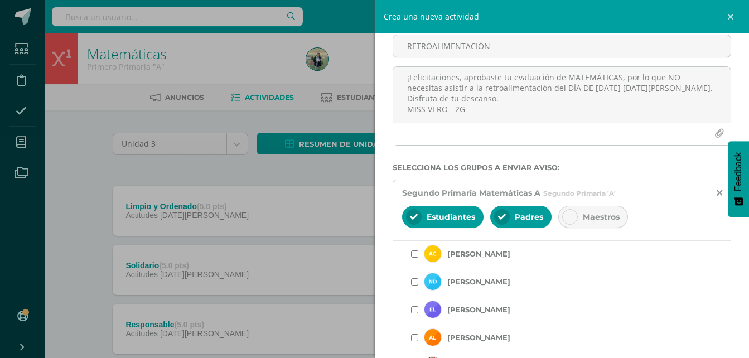
click at [415, 255] on input "checkbox" at bounding box center [414, 253] width 7 height 7
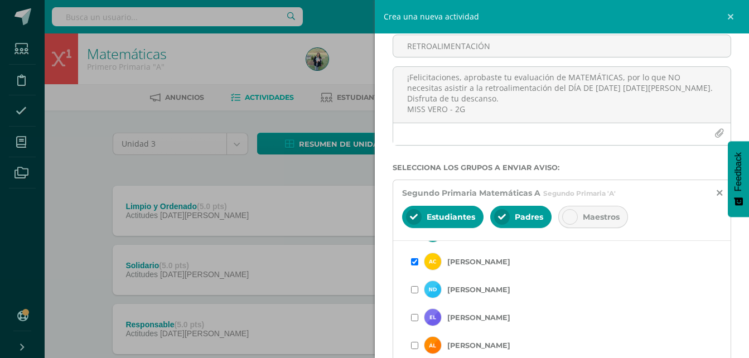
scroll to position [109, 0]
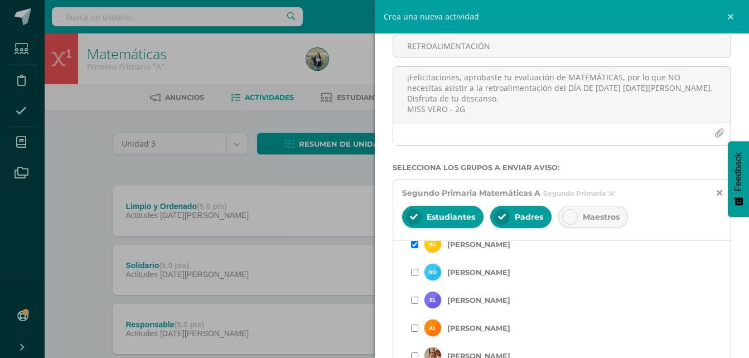
click at [414, 273] on input "checkbox" at bounding box center [414, 272] width 7 height 7
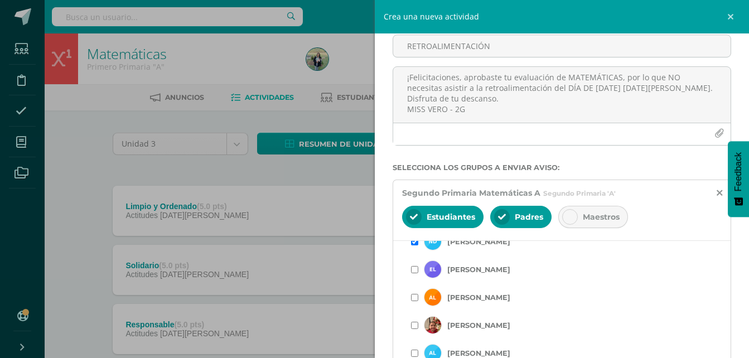
scroll to position [142, 0]
click at [413, 269] on input "checkbox" at bounding box center [414, 267] width 7 height 7
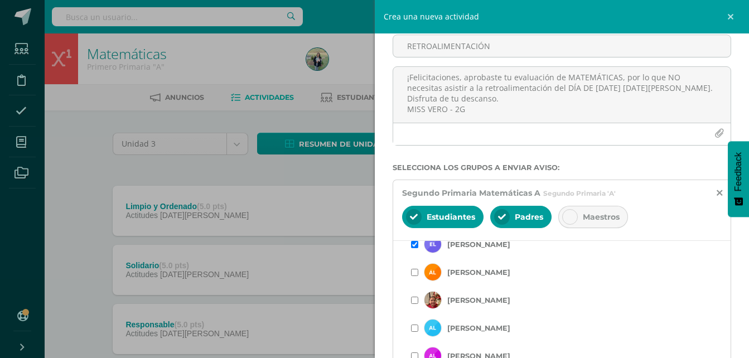
scroll to position [176, 0]
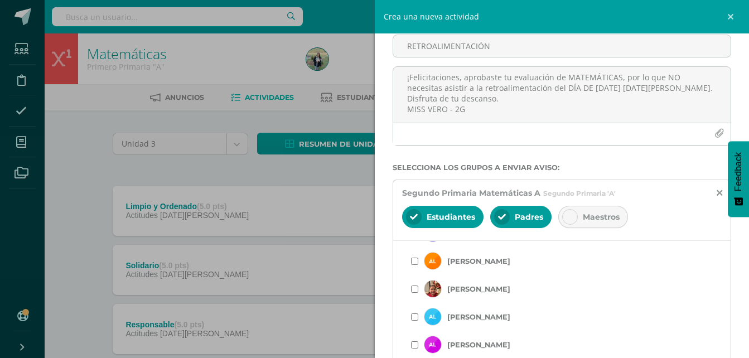
click at [415, 263] on input "checkbox" at bounding box center [414, 261] width 7 height 7
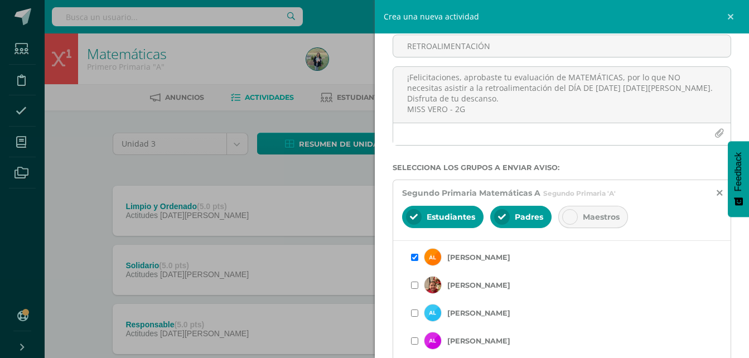
scroll to position [184, 0]
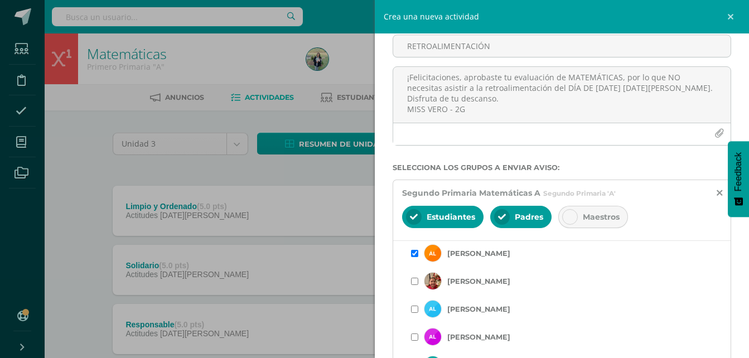
click at [417, 282] on input "checkbox" at bounding box center [414, 281] width 7 height 7
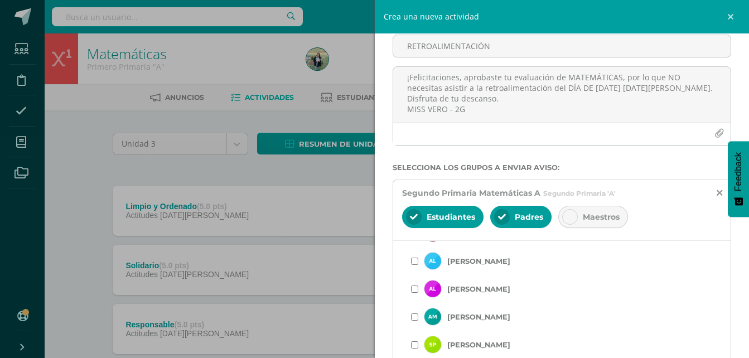
scroll to position [215, 0]
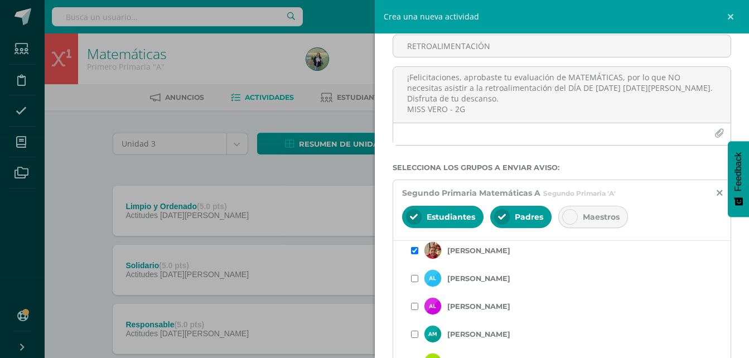
click at [415, 279] on input "checkbox" at bounding box center [414, 278] width 7 height 7
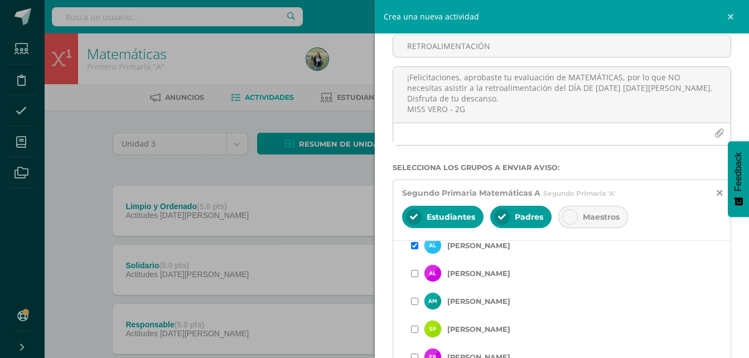
scroll to position [257, 0]
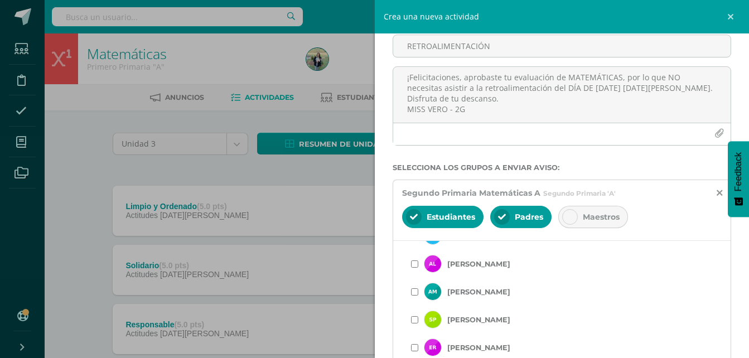
click at [416, 264] on input "checkbox" at bounding box center [414, 264] width 7 height 7
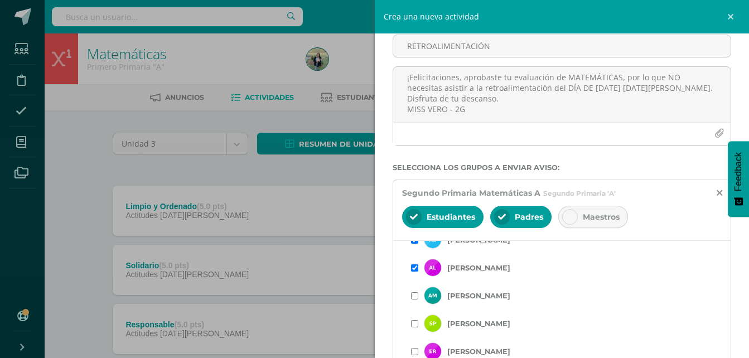
scroll to position [271, 0]
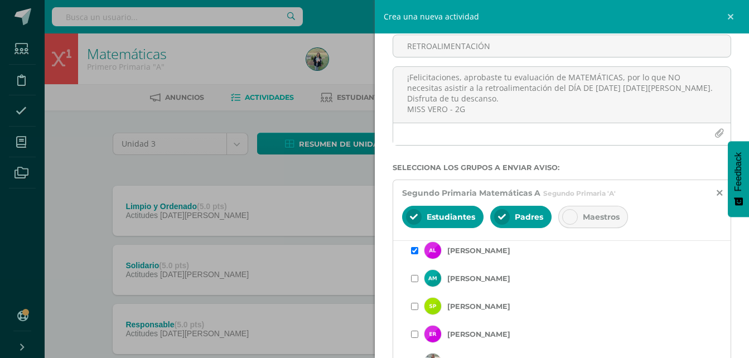
click at [416, 278] on input "checkbox" at bounding box center [414, 278] width 7 height 7
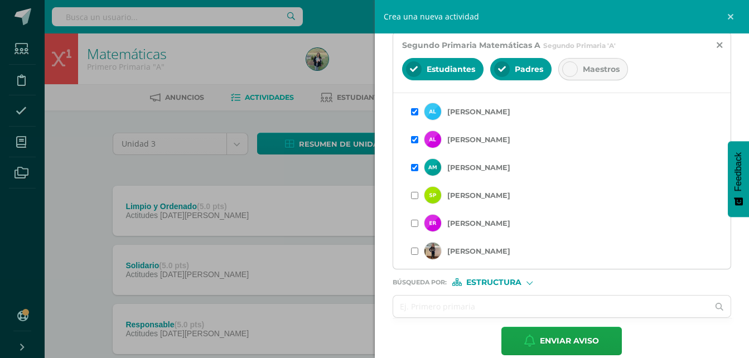
scroll to position [222, 0]
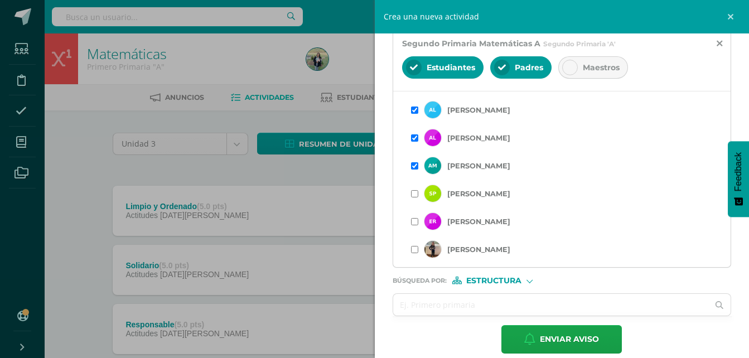
click at [414, 224] on input "checkbox" at bounding box center [414, 221] width 7 height 7
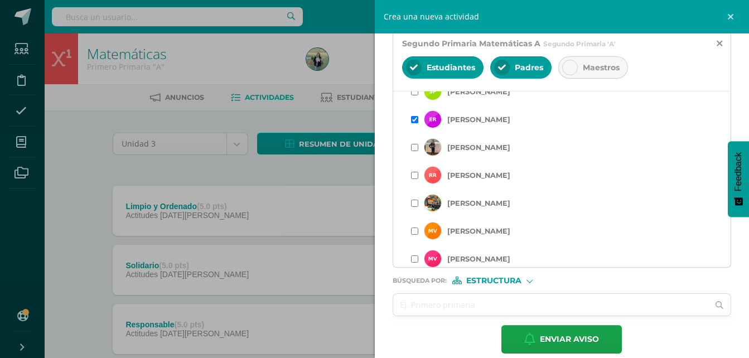
scroll to position [341, 0]
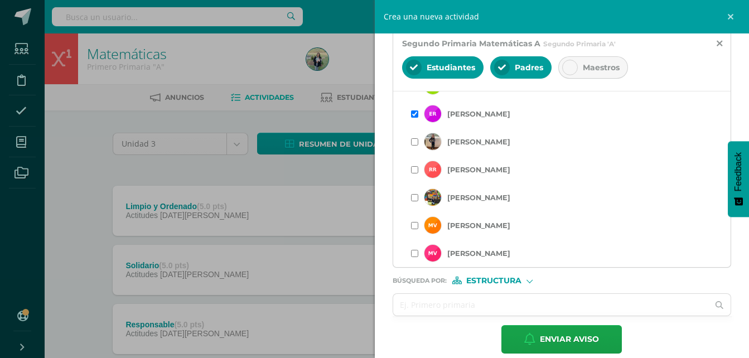
click at [412, 170] on input "checkbox" at bounding box center [414, 169] width 7 height 7
click at [552, 337] on span "Enviar aviso" at bounding box center [569, 339] width 59 height 27
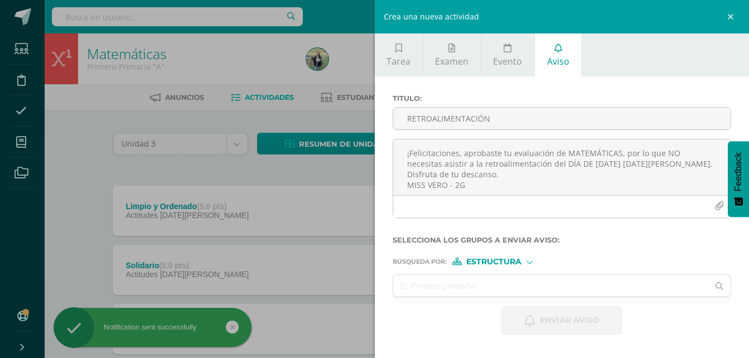
scroll to position [0, 0]
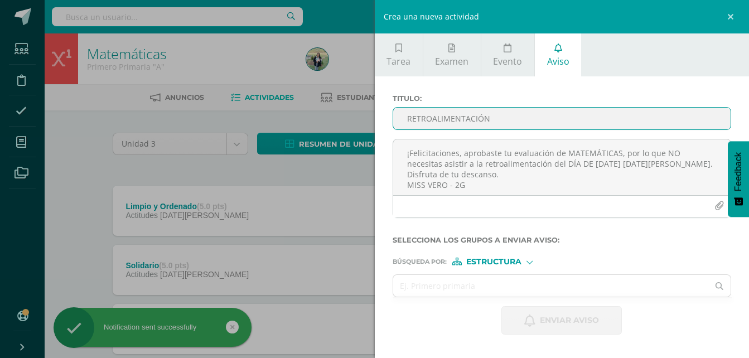
click at [430, 121] on input "RETROALIMENTACIÓN" at bounding box center [562, 119] width 338 height 22
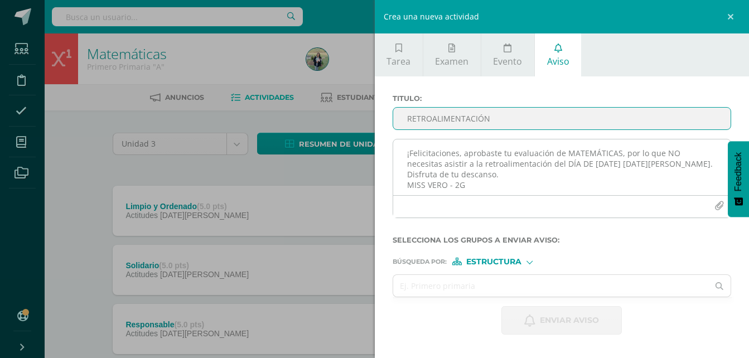
type input "RETROALIMENTACIÓN"
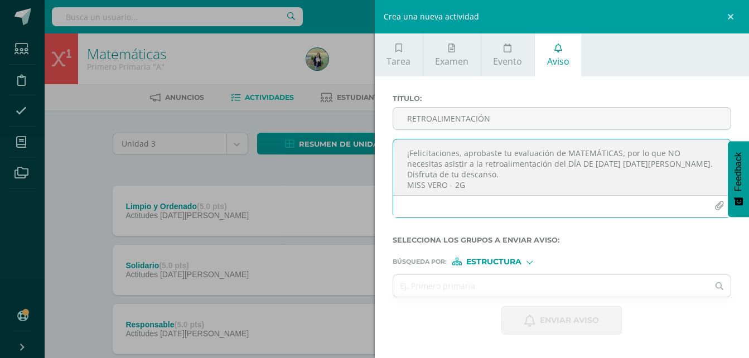
click at [415, 159] on textarea "¡Felicitaciones, aprobaste tu evaluación de MATEMÁTICAS, por lo que NO necesita…" at bounding box center [562, 167] width 338 height 56
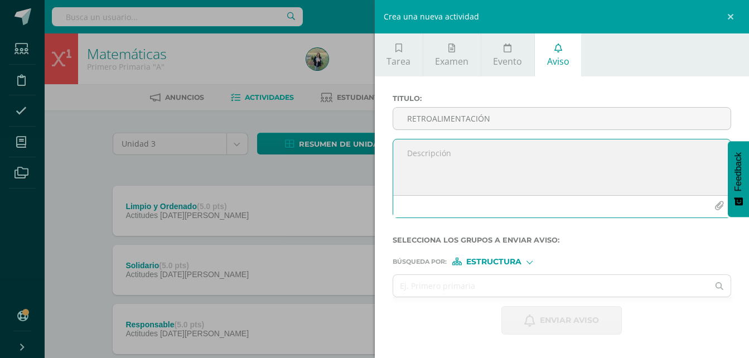
paste textarea "¡Felicitaciones, aprobaste tu evaluación de MATERIA, por lo que NO necesitas as…"
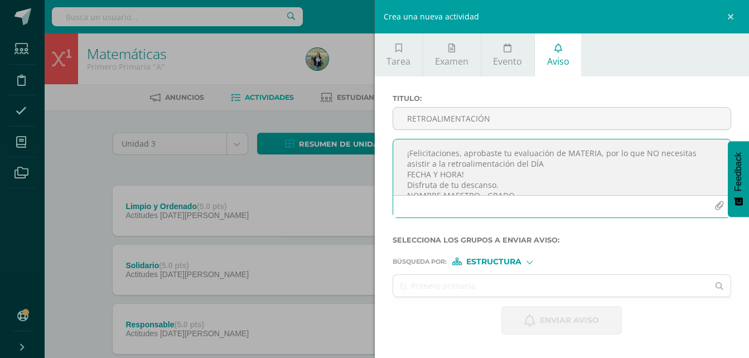
scroll to position [6, 0]
click at [594, 148] on textarea "¡Felicitaciones, aprobaste tu evaluación de MATERIA, por lo que NO necesitas as…" at bounding box center [562, 167] width 338 height 56
click at [580, 161] on textarea "¡Felicitaciones, aprobaste tu evaluación de CIENCIAS NATURALES, por lo que NO n…" at bounding box center [562, 167] width 338 height 56
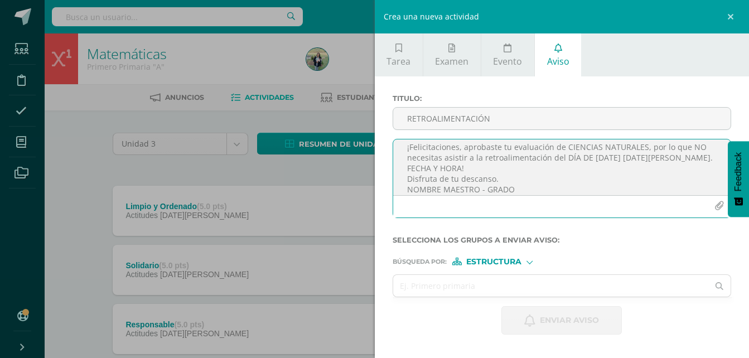
drag, startPoint x: 468, startPoint y: 170, endPoint x: 403, endPoint y: 172, distance: 64.7
click at [403, 172] on textarea "¡Felicitaciones, aprobaste tu evaluación de CIENCIAS NATURALES, por lo que NO n…" at bounding box center [562, 167] width 338 height 56
drag, startPoint x: 418, startPoint y: 187, endPoint x: 402, endPoint y: 188, distance: 16.8
click at [402, 188] on textarea "¡Felicitaciones, aprobaste tu evaluación de CIENCIAS NATURALES, por lo que NO n…" at bounding box center [562, 167] width 338 height 56
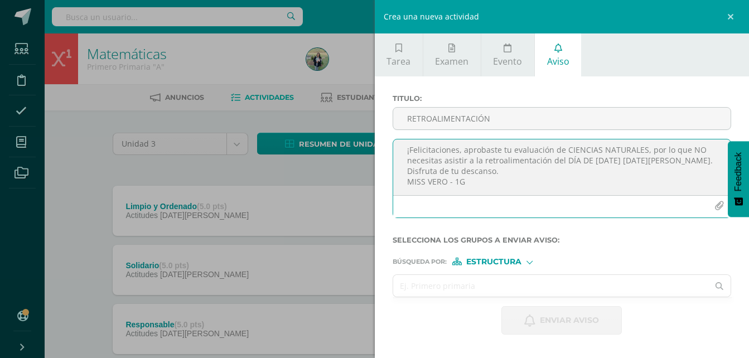
type textarea "¡Felicitaciones, aprobaste tu evaluación de CIENCIAS NATURALES, por lo que NO n…"
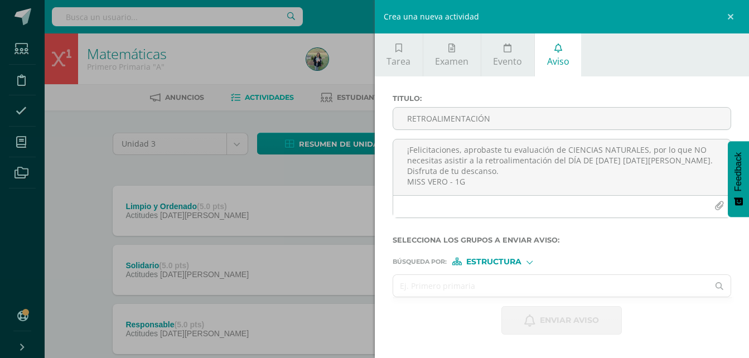
click at [475, 284] on input "text" at bounding box center [551, 286] width 316 height 22
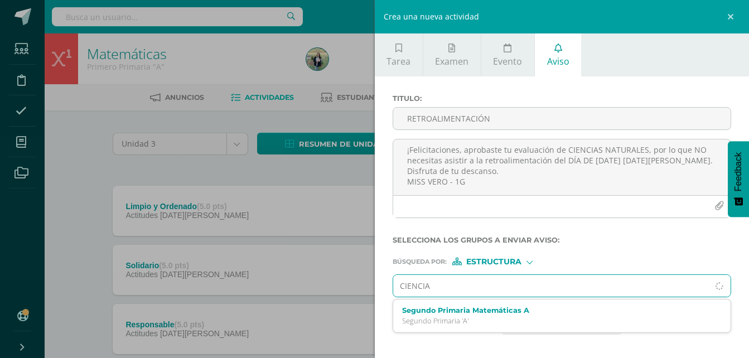
type input "CIENCIAS"
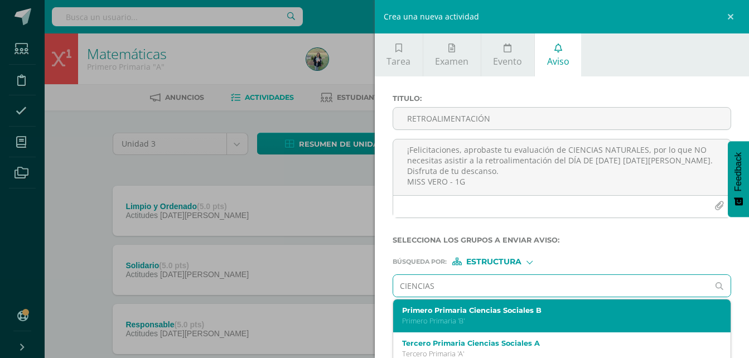
click at [471, 309] on label "Primero Primaria Ciencias Sociales B" at bounding box center [555, 310] width 306 height 8
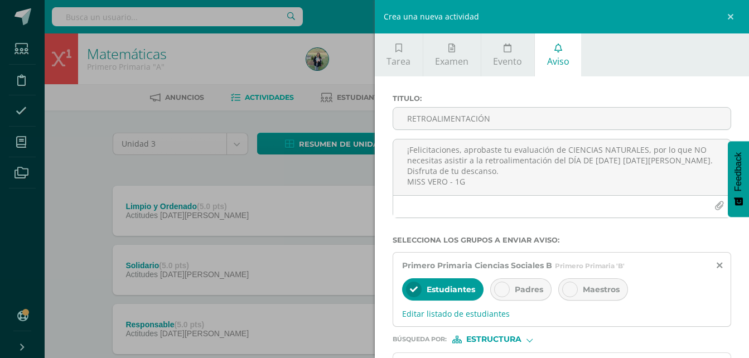
click at [498, 291] on icon at bounding box center [502, 290] width 8 height 8
click at [717, 266] on icon at bounding box center [720, 265] width 6 height 9
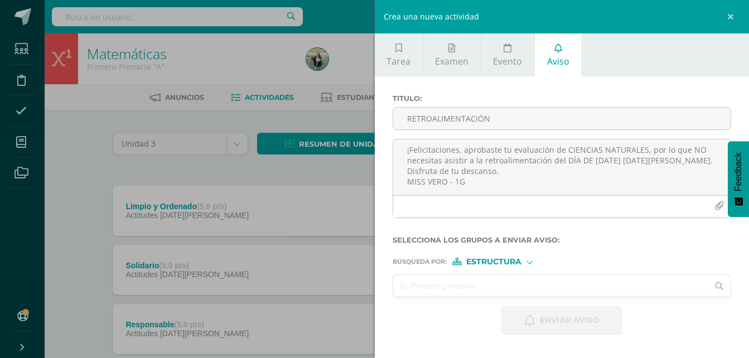
click at [447, 286] on input "text" at bounding box center [551, 286] width 316 height 22
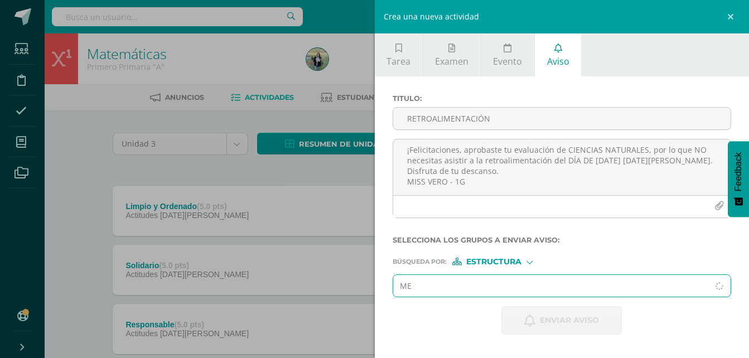
type input "M"
type input "PRIEM"
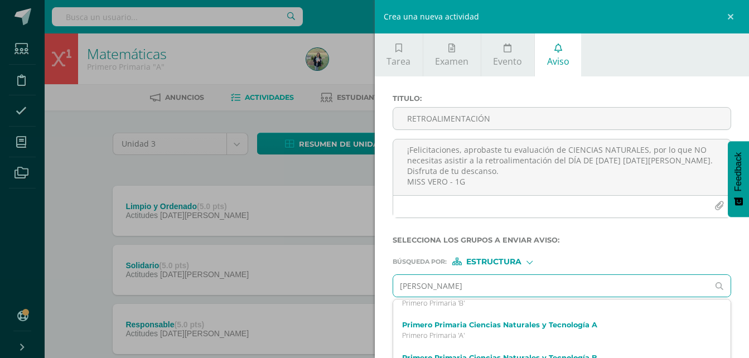
scroll to position [154, 0]
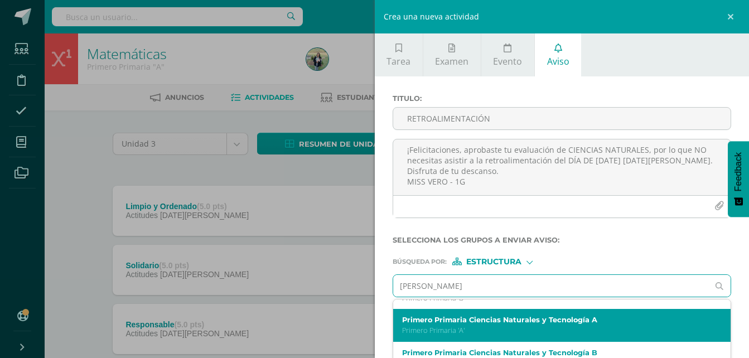
click at [509, 321] on label "Primero Primaria Ciencias Naturales y Tecnología A" at bounding box center [555, 320] width 306 height 8
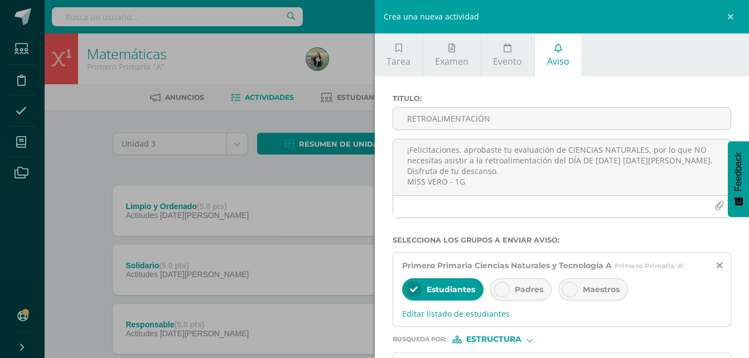
scroll to position [0, 0]
click at [503, 291] on icon at bounding box center [502, 290] width 8 height 8
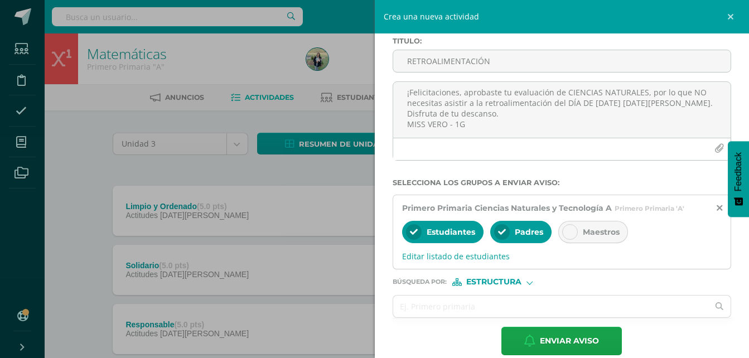
scroll to position [73, 0]
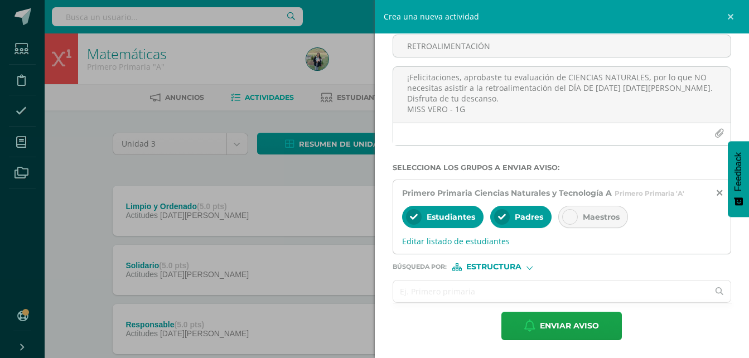
click at [470, 290] on input "text" at bounding box center [551, 292] width 316 height 22
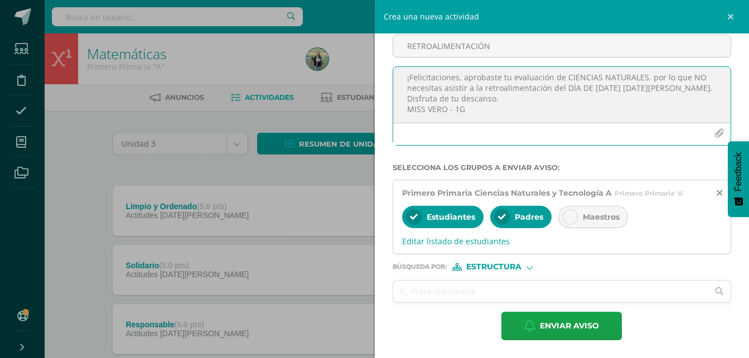
click at [466, 110] on textarea "¡Felicitaciones, aprobaste tu evaluación de CIENCIAS NATURALES, por lo que NO n…" at bounding box center [562, 95] width 338 height 56
type textarea "¡Felicitaciones, aprobaste tu evaluación de CIENCIAS NATURALES, por lo que NO n…"
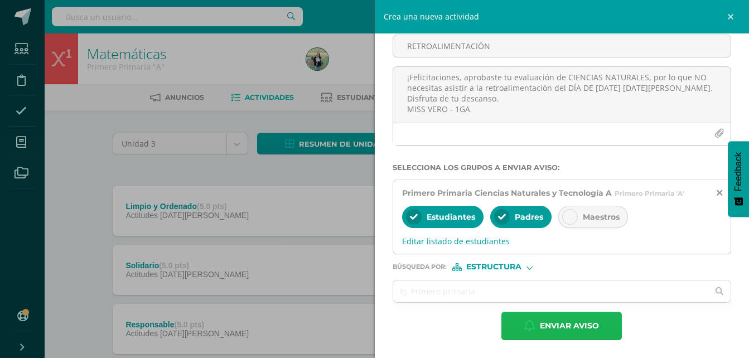
click at [554, 331] on span "Enviar aviso" at bounding box center [569, 325] width 59 height 27
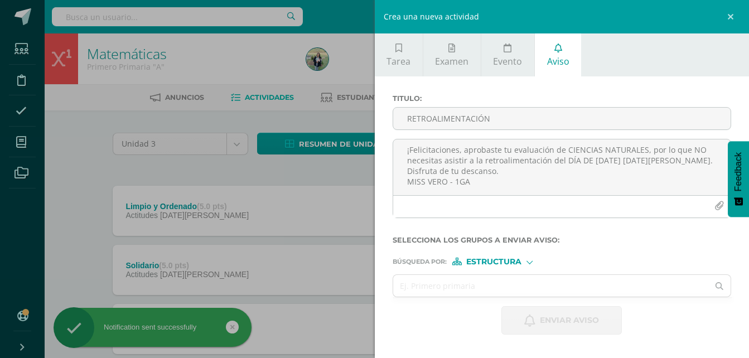
scroll to position [0, 0]
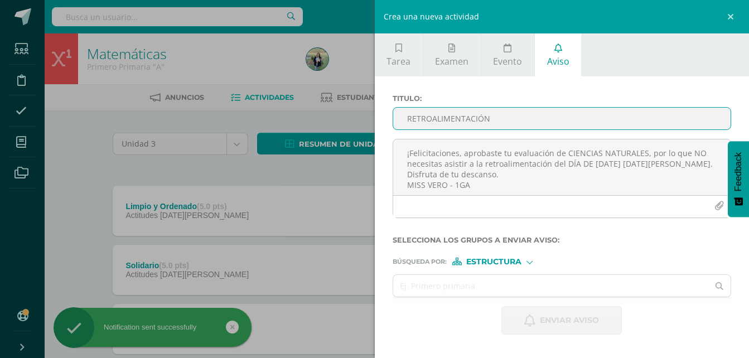
click at [456, 115] on input "RETROALIMENTACIÓN" at bounding box center [562, 119] width 338 height 22
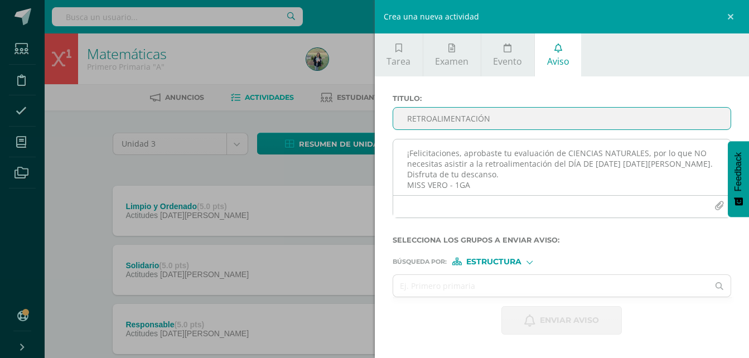
type input "RETROALIMENTACIÓN"
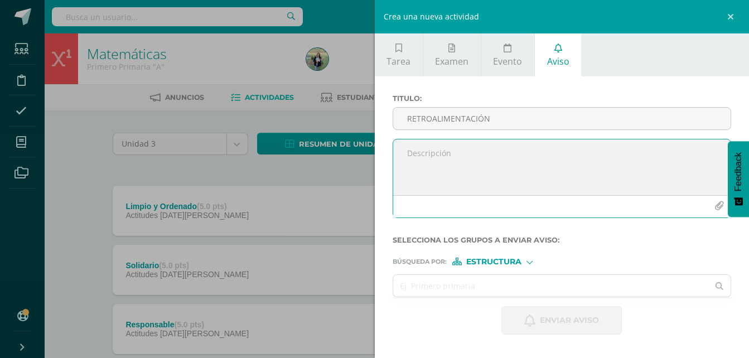
click at [442, 158] on textarea at bounding box center [562, 167] width 338 height 56
paste textarea "¡Felicitaciones, aprobaste tu evaluación de MATERIA, por lo que NO necesitas as…"
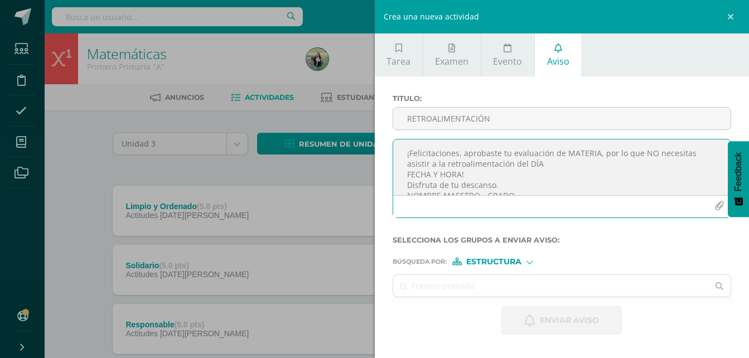
scroll to position [6, 0]
click at [594, 150] on textarea "¡Felicitaciones, aprobaste tu evaluación de MATERIA, por lo que NO necesitas as…" at bounding box center [562, 167] width 338 height 56
drag, startPoint x: 465, startPoint y: 171, endPoint x: 396, endPoint y: 174, distance: 69.2
click at [396, 174] on textarea "¡Felicitaciones, aprobaste tu evaluación de CIENCIAS NATURALES, por lo que NO n…" at bounding box center [562, 167] width 338 height 56
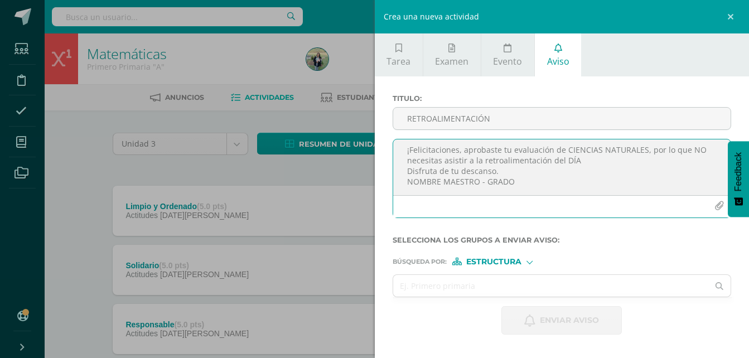
click at [579, 161] on textarea "¡Felicitaciones, aprobaste tu evaluación de CIENCIAS NATURALES, por lo que NO n…" at bounding box center [562, 167] width 338 height 56
drag, startPoint x: 523, startPoint y: 181, endPoint x: 402, endPoint y: 187, distance: 120.6
click at [402, 187] on textarea "¡Felicitaciones, aprobaste tu evaluación de CIENCIAS NATURALES, por lo que NO n…" at bounding box center [562, 167] width 338 height 56
type textarea "¡Felicitaciones, aprobaste tu evaluación de CIENCIAS NATURALES, por lo que NO n…"
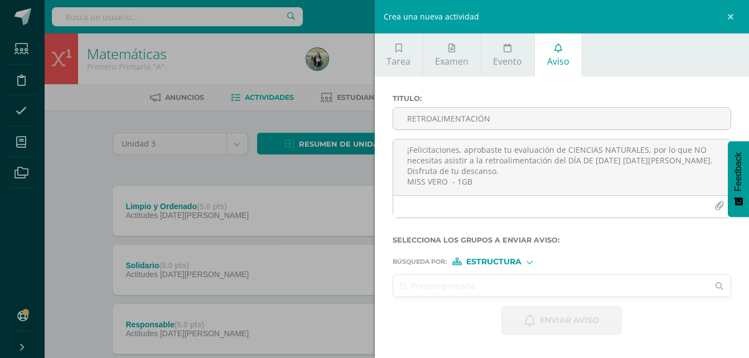
click at [454, 276] on input "text" at bounding box center [551, 286] width 316 height 22
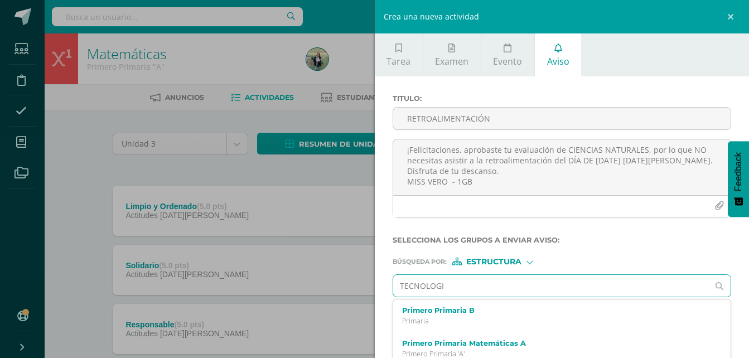
type input "TECNOLOGIA"
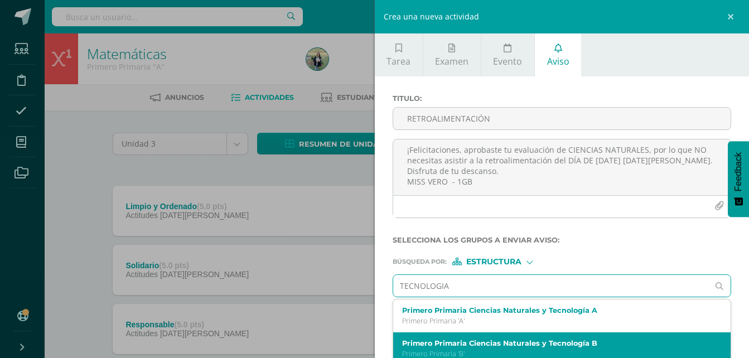
click at [501, 337] on div "Primero Primaria Ciencias Naturales y Tecnología B Primero Primaria 'B'" at bounding box center [562, 348] width 338 height 33
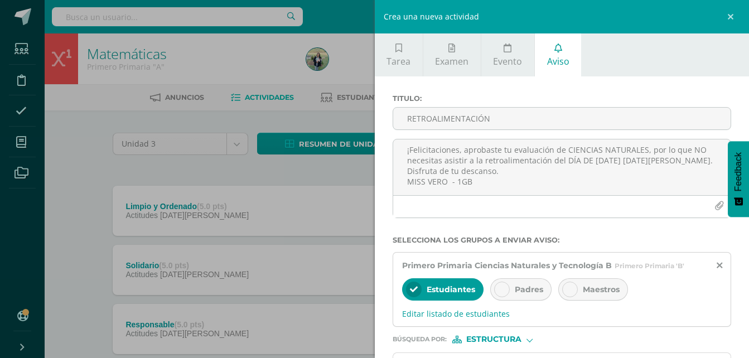
click at [502, 291] on icon at bounding box center [502, 290] width 8 height 8
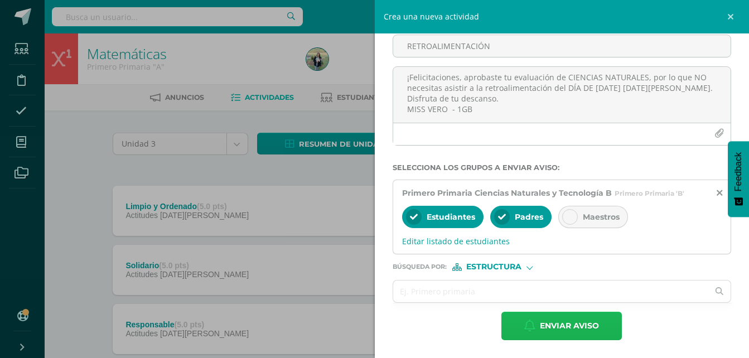
click at [571, 322] on span "Enviar aviso" at bounding box center [569, 325] width 59 height 27
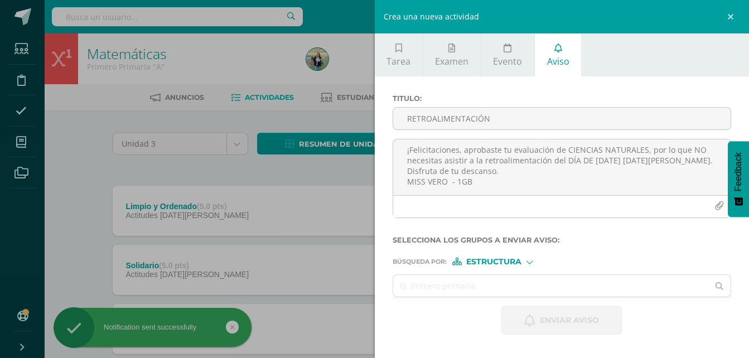
scroll to position [0, 0]
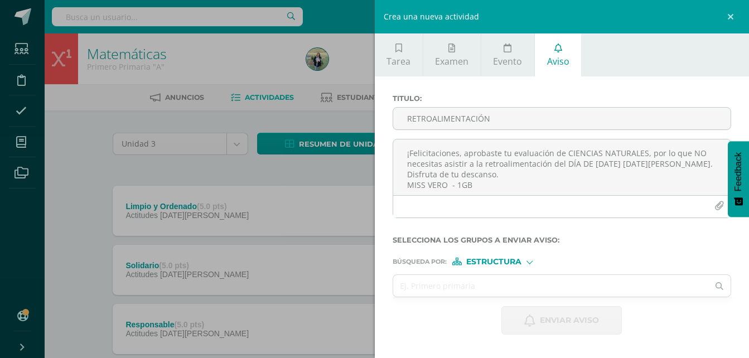
click at [20, 141] on div "Crea una nueva actividad Tarea Examen Evento Aviso Título: Valor: 100.0 Fecha: …" at bounding box center [374, 179] width 749 height 358
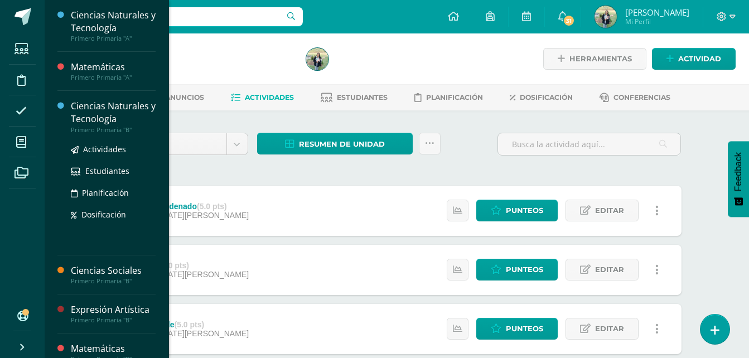
click at [97, 121] on div "Ciencias Naturales y Tecnología" at bounding box center [113, 113] width 85 height 26
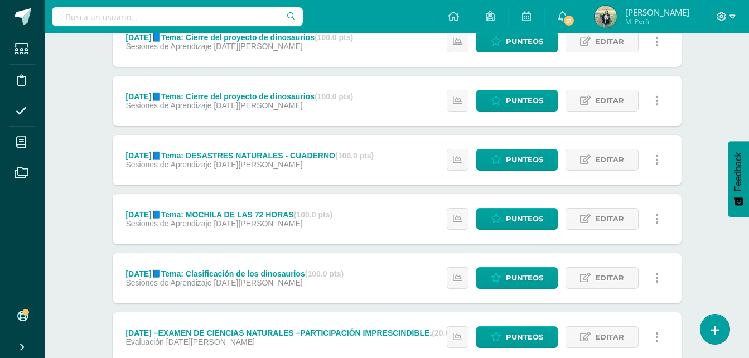
scroll to position [1195, 0]
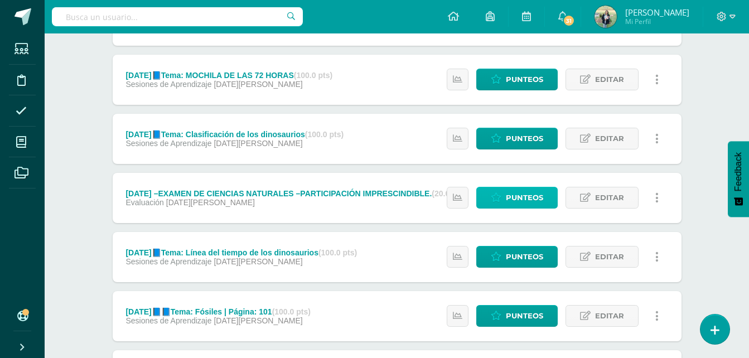
click at [534, 199] on span "Punteos" at bounding box center [524, 197] width 37 height 21
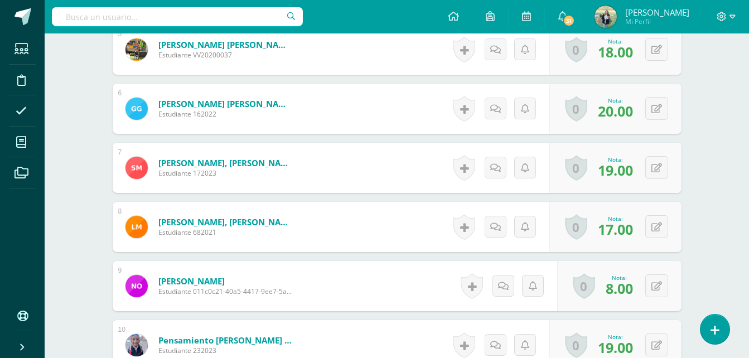
scroll to position [637, 0]
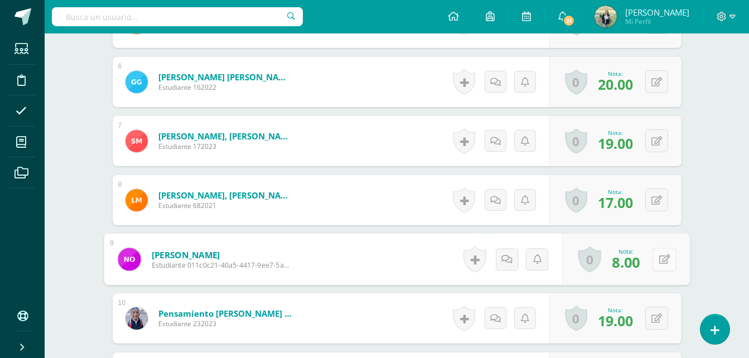
click at [659, 262] on icon at bounding box center [664, 258] width 11 height 9
type input "12"
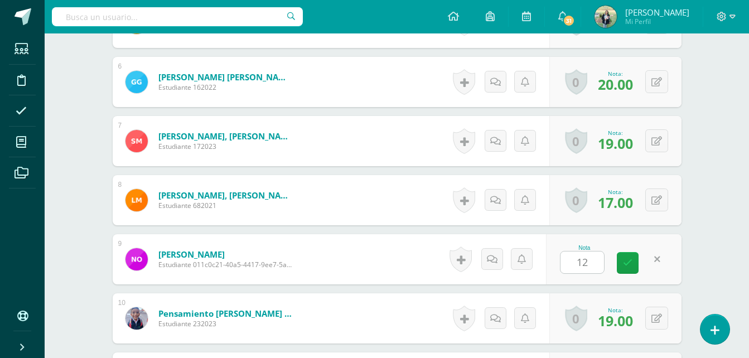
click at [673, 242] on div "Nota 12" at bounding box center [614, 259] width 136 height 50
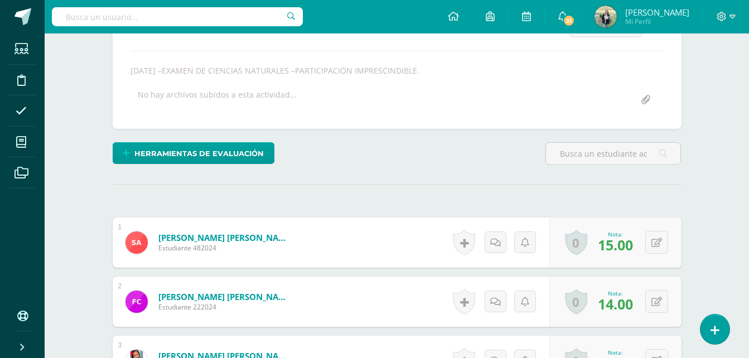
scroll to position [143, 0]
